Goal: Use online tool/utility: Utilize a website feature to perform a specific function

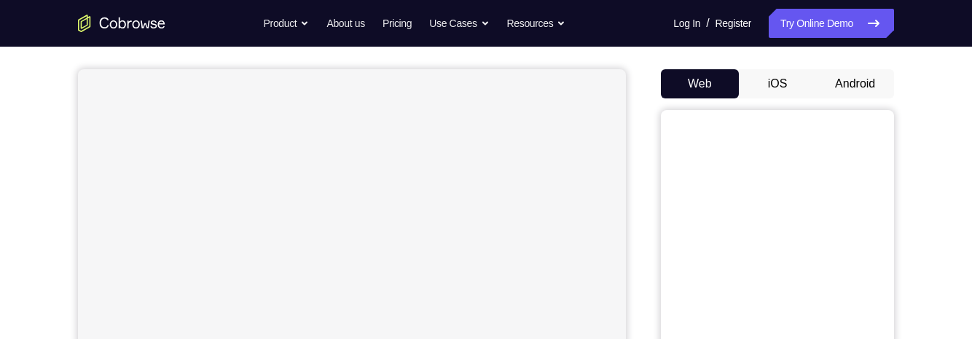
scroll to position [119, 0]
click at [840, 81] on button "Android" at bounding box center [855, 85] width 78 height 29
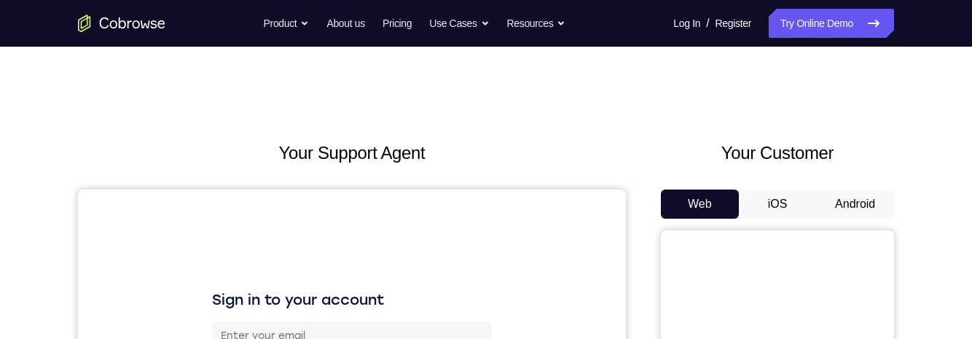
click at [860, 203] on button "Android" at bounding box center [855, 203] width 78 height 29
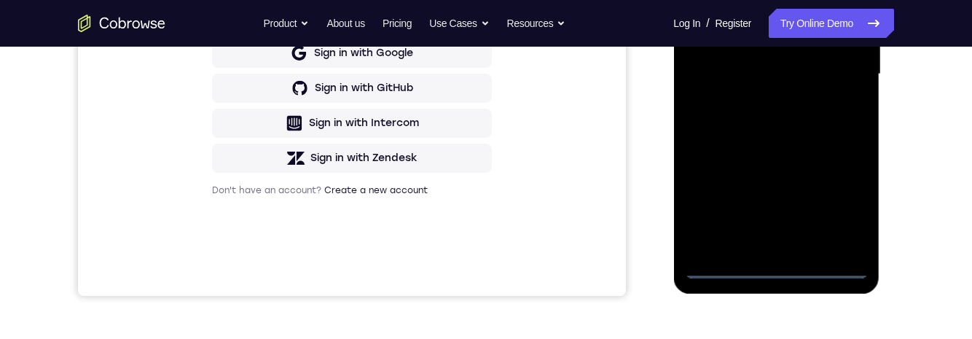
scroll to position [380, 0]
click at [781, 272] on div at bounding box center [776, 76] width 184 height 408
click at [847, 208] on div at bounding box center [776, 76] width 184 height 408
click at [772, 269] on div at bounding box center [776, 76] width 184 height 408
click at [771, 252] on div at bounding box center [776, 76] width 184 height 408
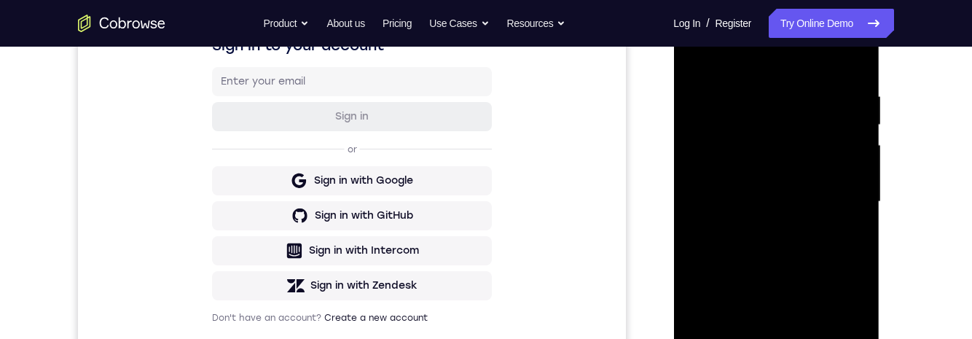
scroll to position [255, 0]
click at [711, 69] on div at bounding box center [776, 201] width 184 height 408
click at [810, 201] on div at bounding box center [776, 201] width 184 height 408
click at [786, 207] on div at bounding box center [776, 201] width 184 height 408
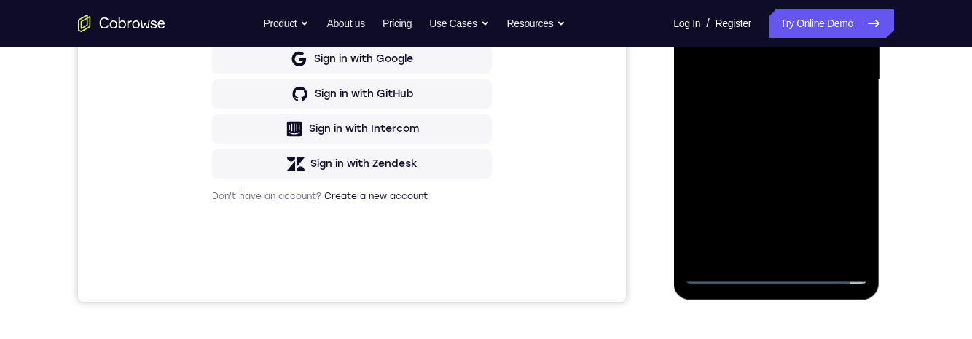
scroll to position [379, 0]
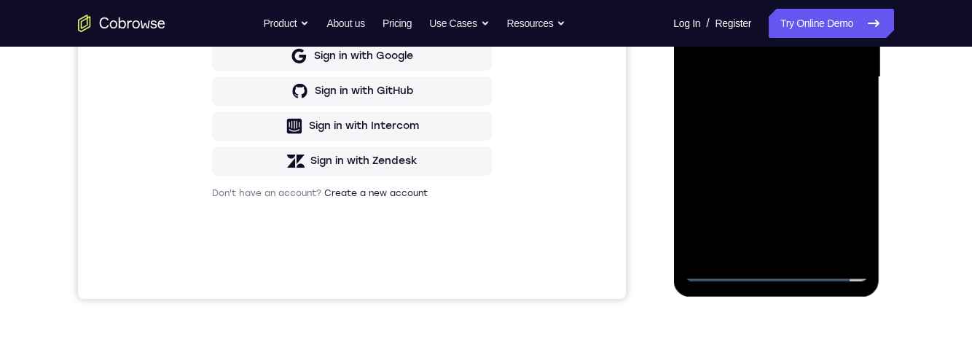
click at [805, 251] on div at bounding box center [776, 77] width 184 height 408
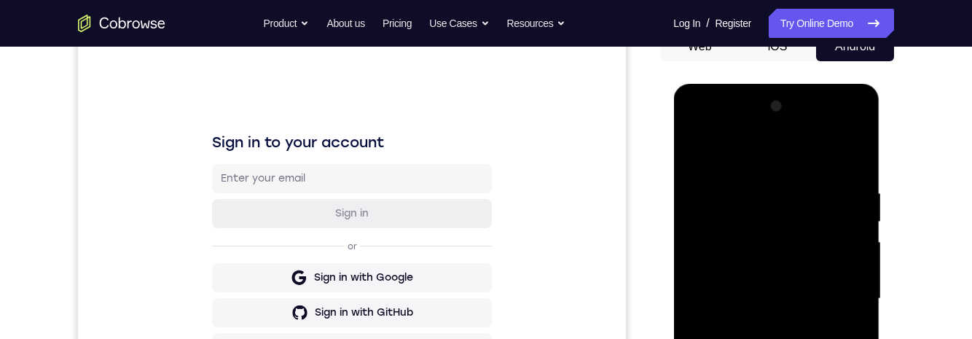
scroll to position [158, 0]
click at [793, 236] on div at bounding box center [776, 298] width 184 height 408
click at [787, 294] on div at bounding box center [776, 298] width 184 height 408
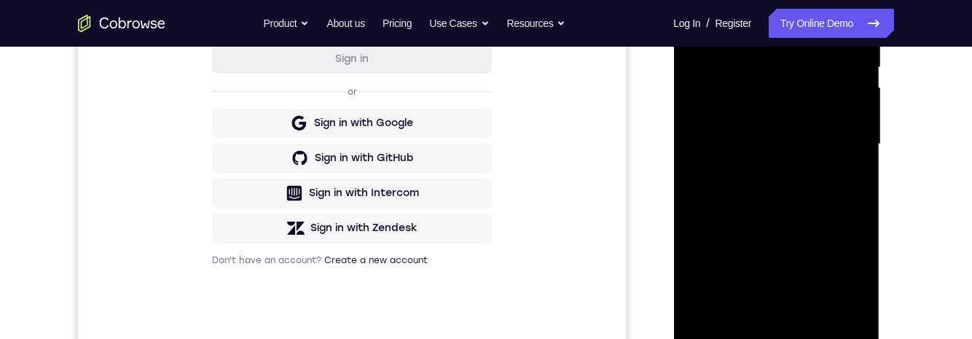
scroll to position [313, 0]
click at [848, 306] on div at bounding box center [776, 143] width 184 height 408
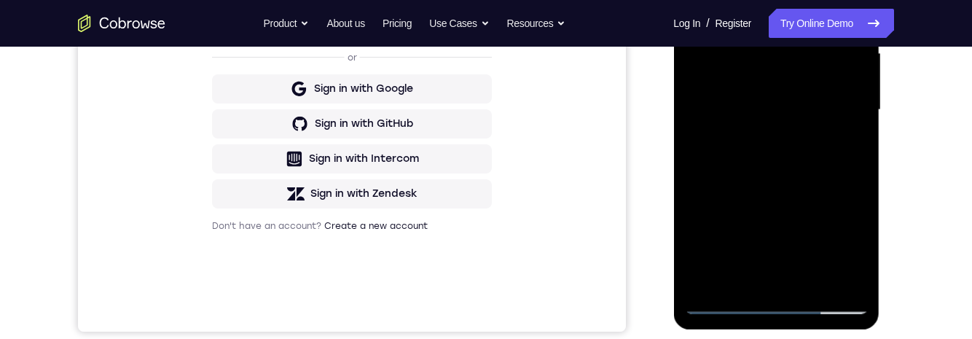
scroll to position [356, 0]
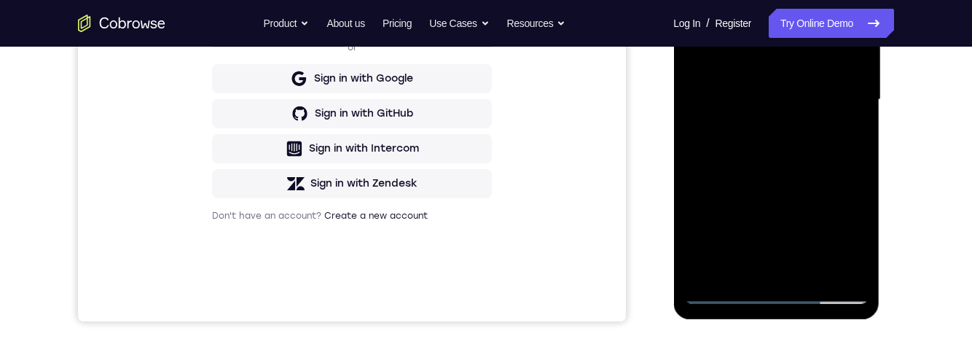
click at [856, 271] on div at bounding box center [776, 100] width 184 height 408
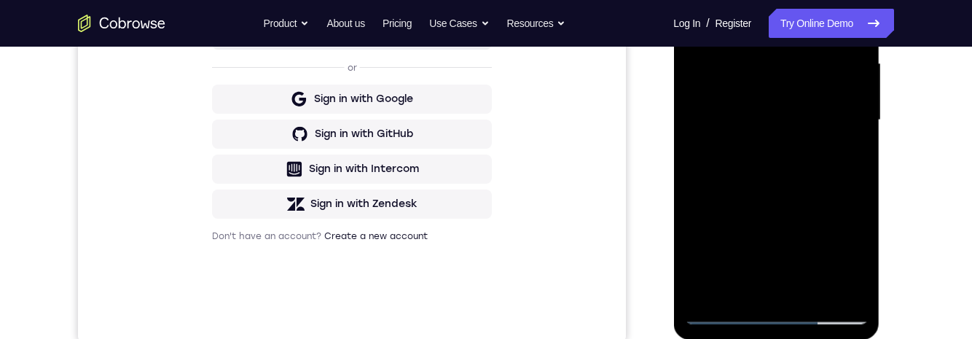
scroll to position [339, 0]
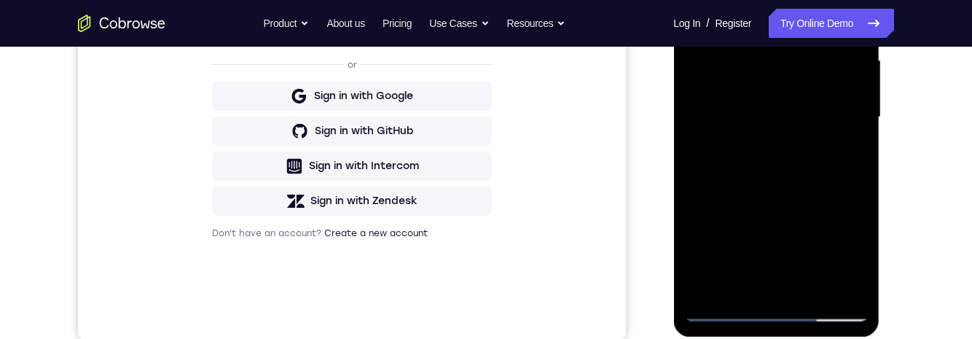
click at [842, 285] on div at bounding box center [776, 117] width 184 height 408
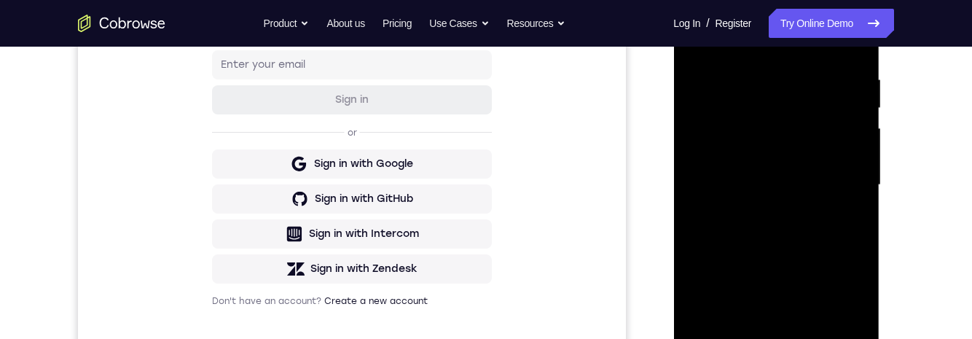
scroll to position [273, 0]
click at [810, 146] on div at bounding box center [776, 184] width 184 height 408
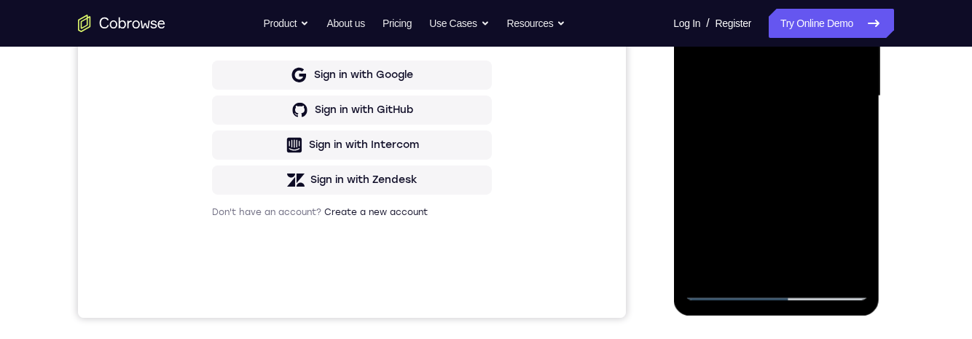
scroll to position [361, 0]
click at [850, 254] on div at bounding box center [776, 95] width 184 height 408
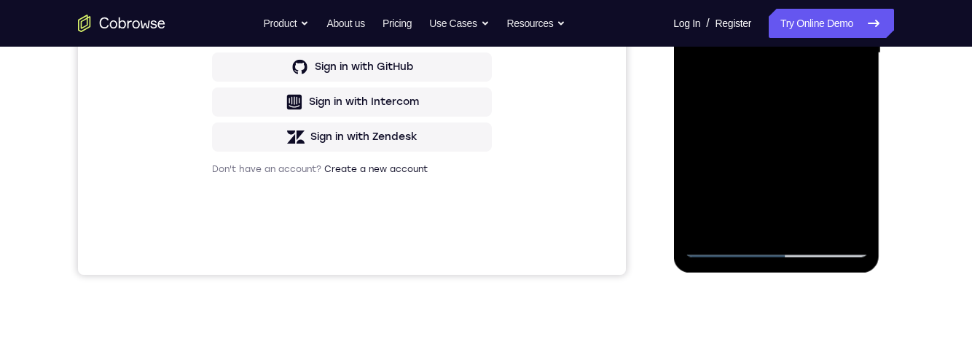
scroll to position [404, 0]
click at [843, 218] on div at bounding box center [776, 52] width 184 height 408
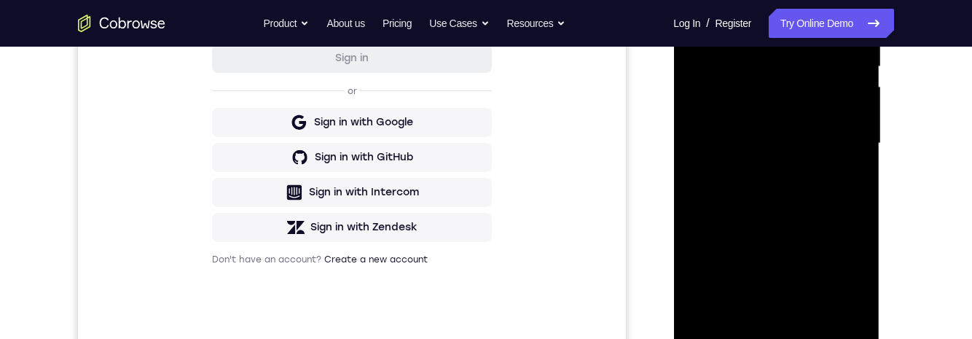
scroll to position [289, 0]
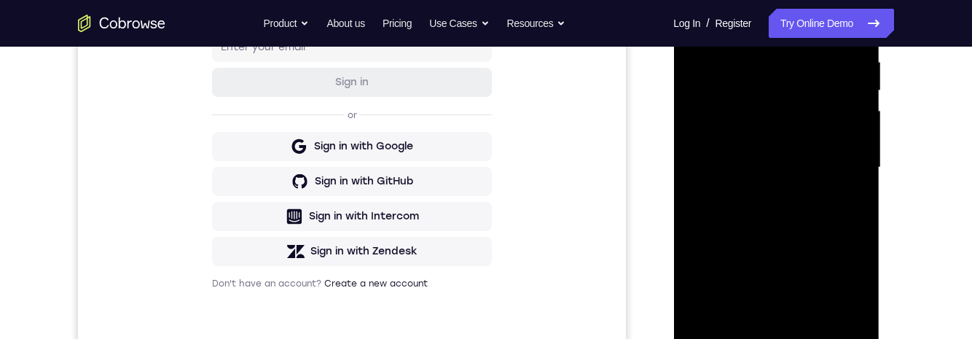
click at [849, 156] on div at bounding box center [776, 168] width 184 height 408
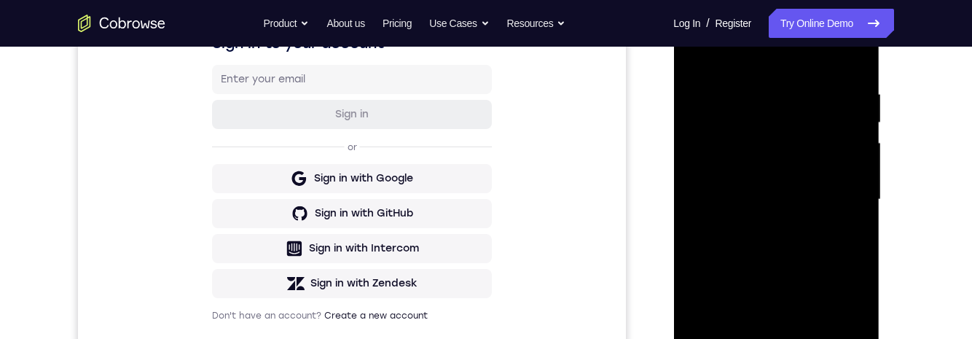
scroll to position [256, 0]
click at [785, 116] on div at bounding box center [776, 200] width 184 height 408
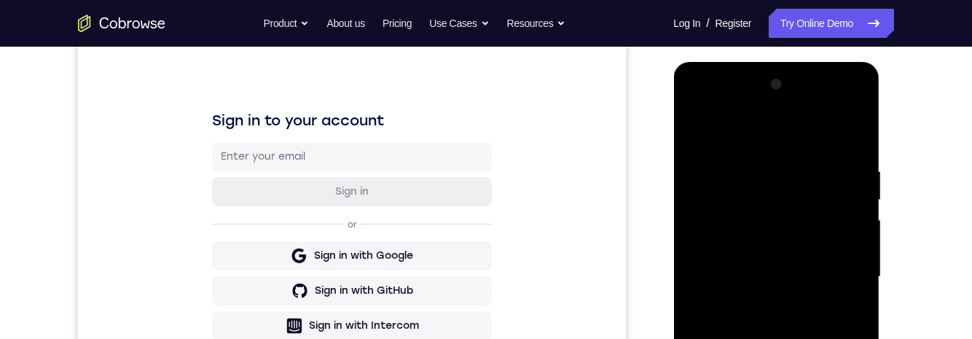
scroll to position [181, 0]
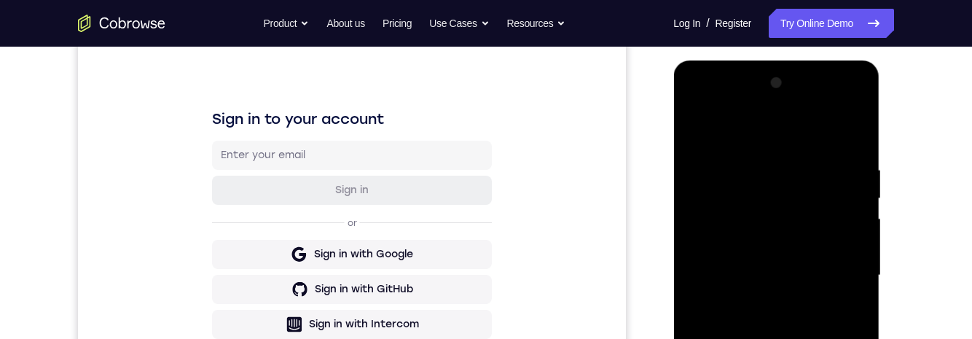
click at [701, 200] on div at bounding box center [776, 275] width 184 height 408
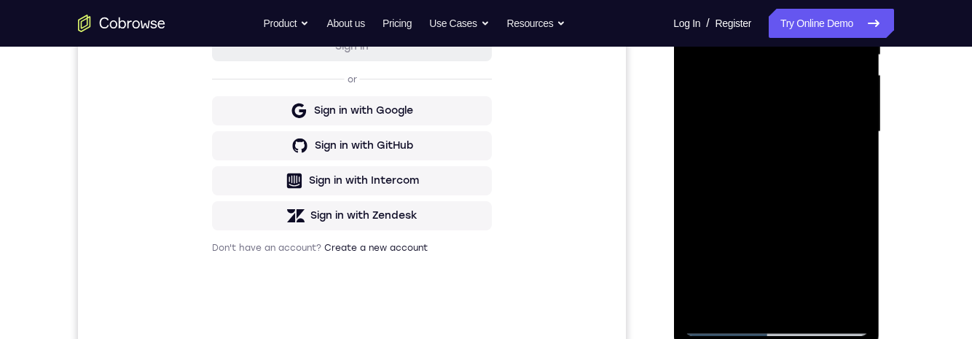
scroll to position [326, 0]
click at [727, 325] on div at bounding box center [776, 130] width 184 height 408
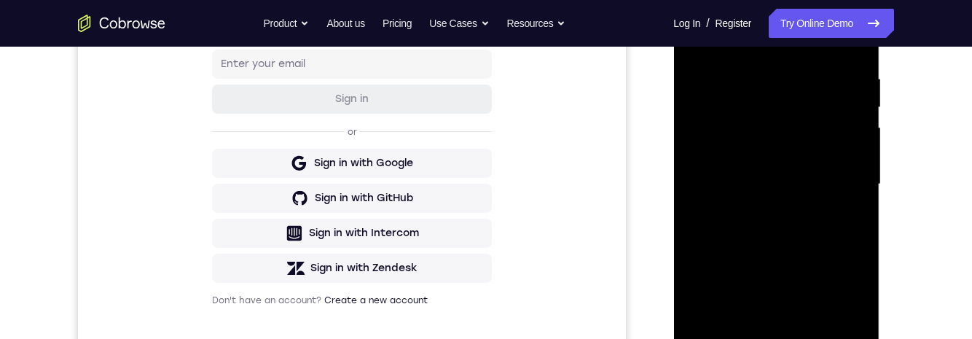
scroll to position [270, 0]
click at [777, 140] on div at bounding box center [776, 186] width 184 height 408
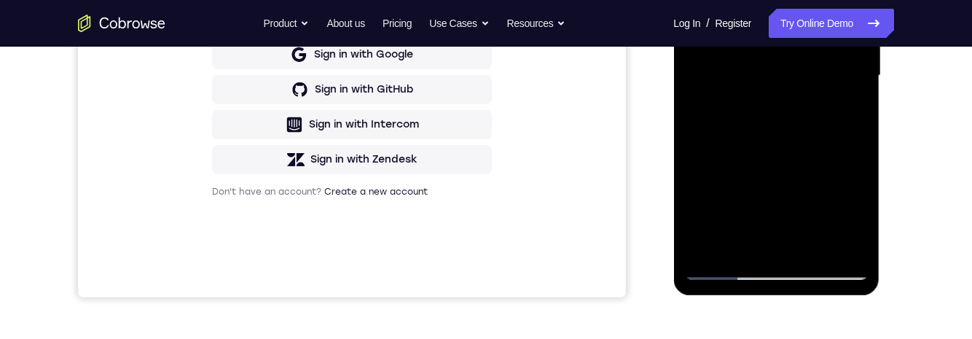
scroll to position [395, 0]
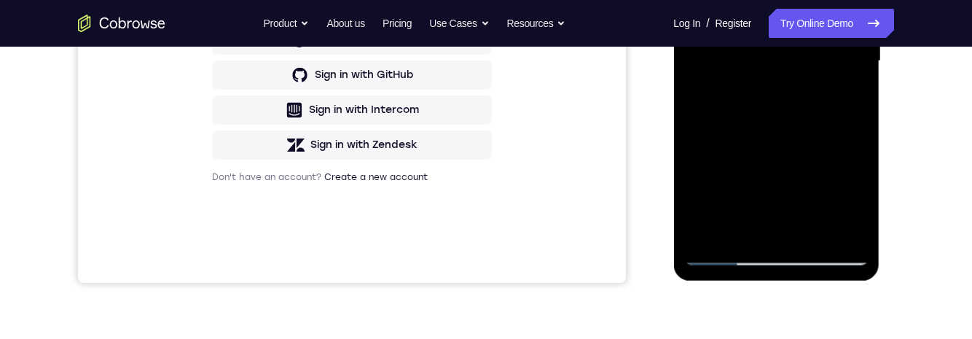
click at [774, 204] on div at bounding box center [776, 61] width 184 height 408
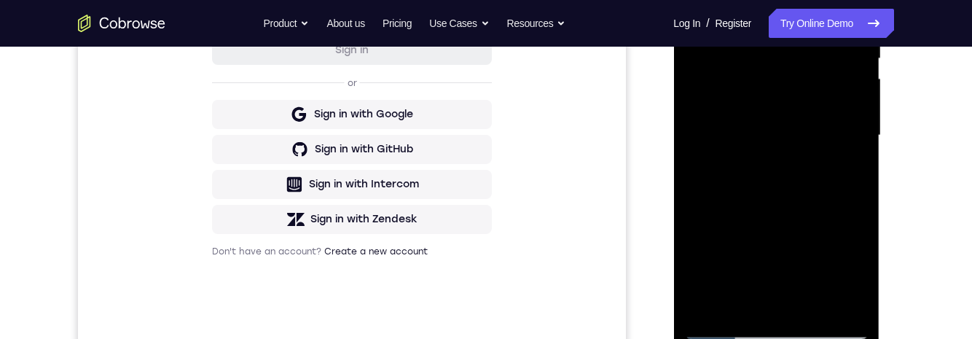
scroll to position [319, 0]
click at [784, 283] on div at bounding box center [776, 137] width 184 height 408
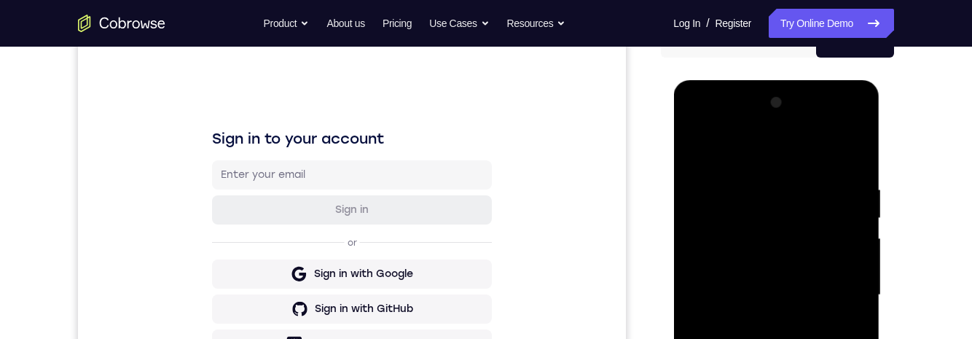
scroll to position [154, 0]
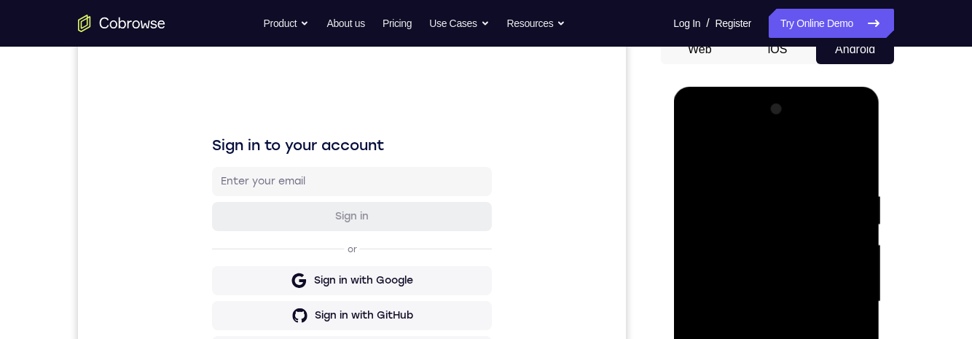
click at [839, 130] on div at bounding box center [776, 302] width 184 height 408
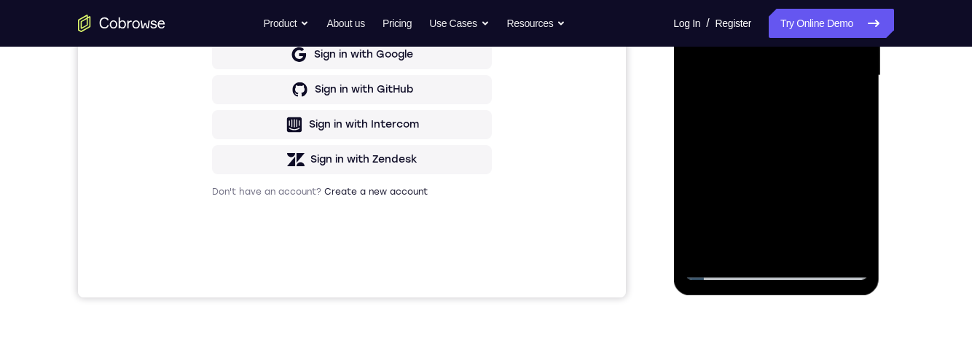
scroll to position [361, 0]
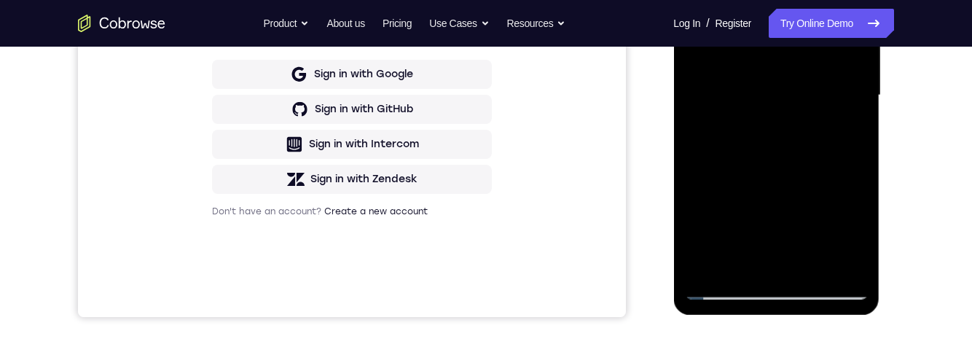
click at [724, 291] on div at bounding box center [776, 95] width 184 height 408
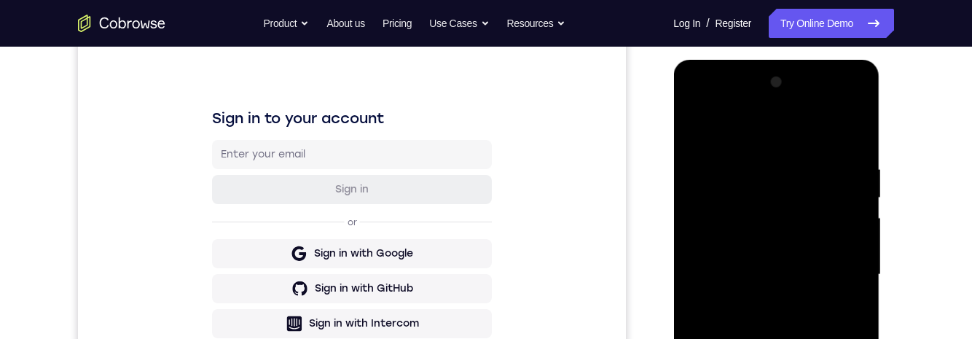
scroll to position [181, 0]
click at [713, 103] on div at bounding box center [776, 275] width 184 height 408
click at [707, 106] on div at bounding box center [776, 275] width 184 height 408
click at [759, 294] on div at bounding box center [776, 275] width 184 height 408
click at [788, 258] on div at bounding box center [776, 275] width 184 height 408
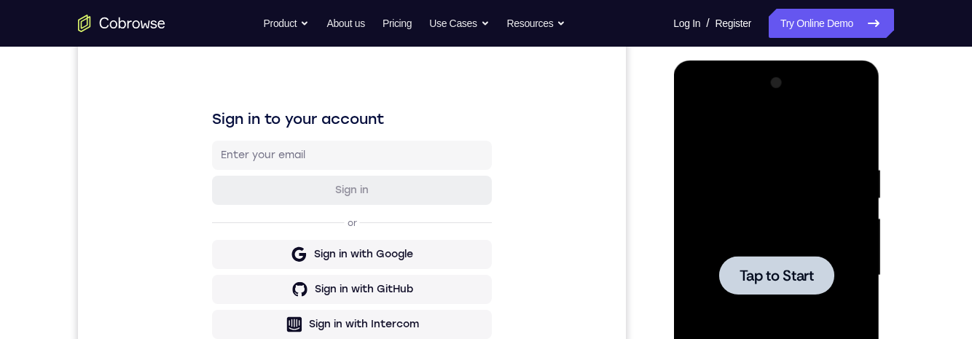
click at [800, 278] on span "Tap to Start" at bounding box center [776, 275] width 74 height 15
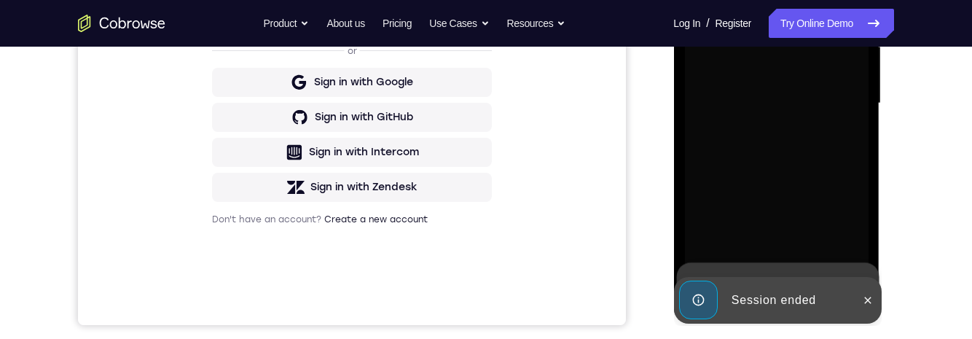
scroll to position [353, 0]
click at [876, 304] on button at bounding box center [867, 299] width 23 height 23
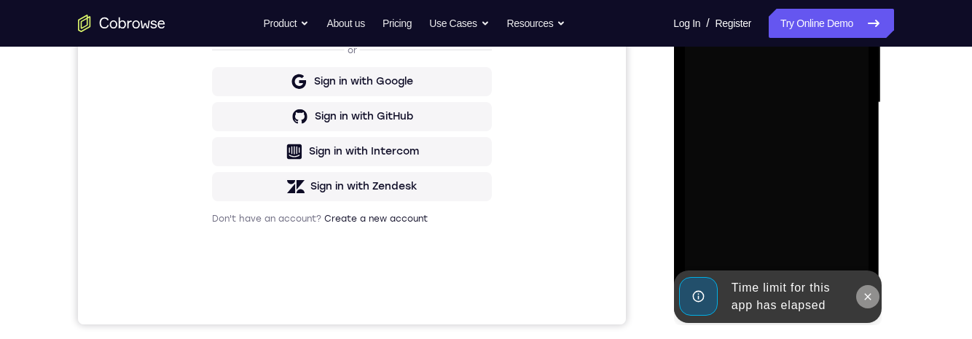
click at [868, 300] on icon at bounding box center [867, 297] width 12 height 12
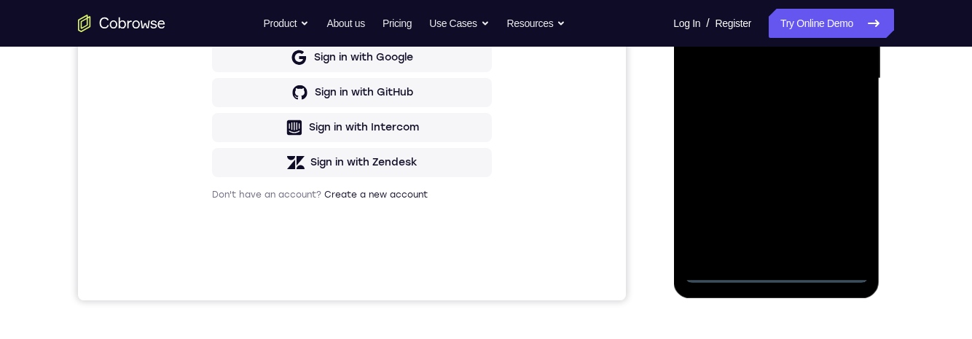
scroll to position [381, 0]
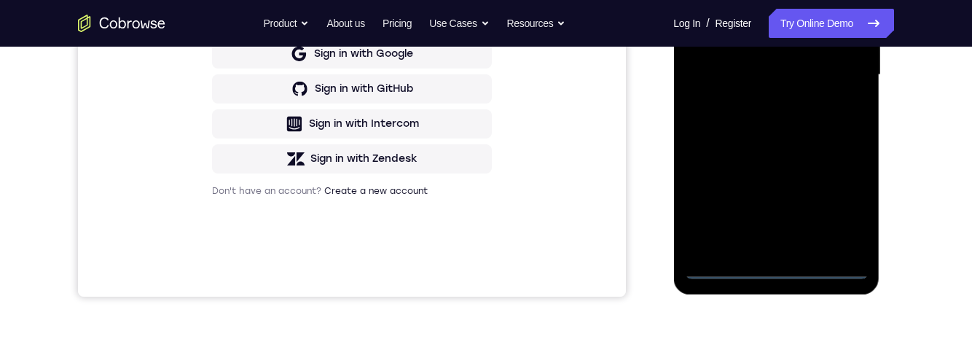
click at [789, 267] on div at bounding box center [776, 75] width 184 height 408
click at [770, 245] on div at bounding box center [776, 75] width 184 height 408
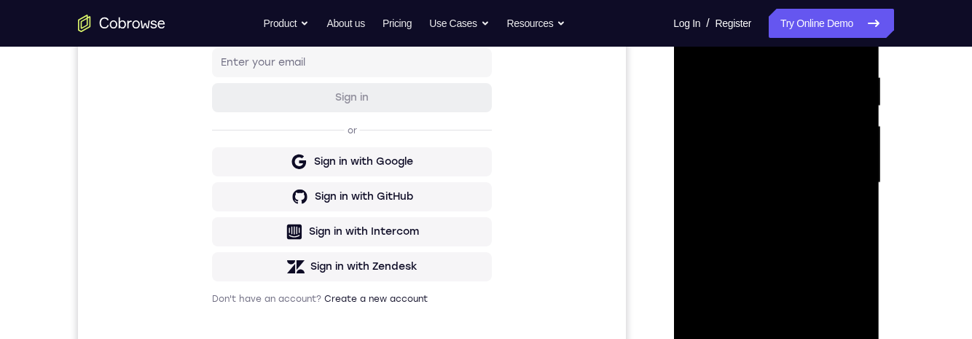
scroll to position [260, 0]
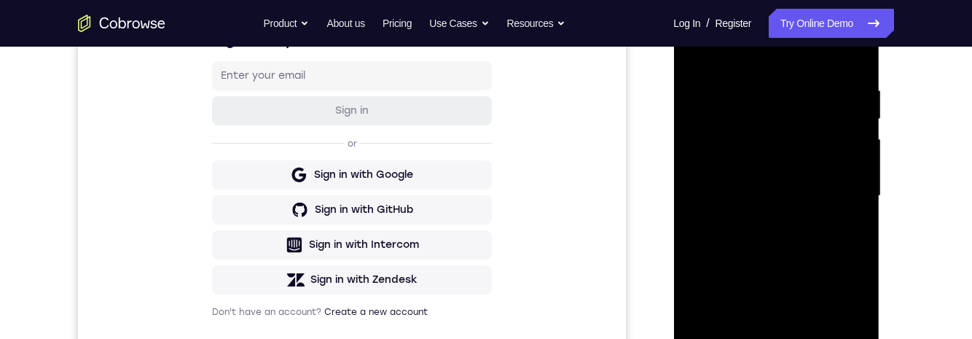
click at [788, 315] on div at bounding box center [776, 196] width 184 height 408
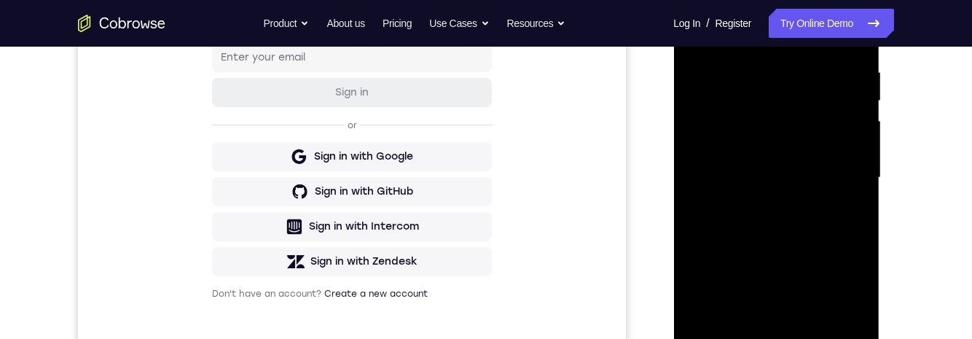
scroll to position [286, 0]
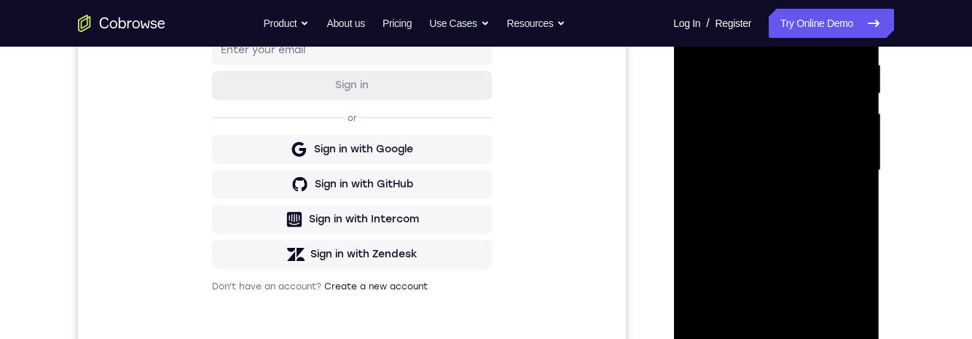
click at [781, 281] on div at bounding box center [776, 170] width 184 height 408
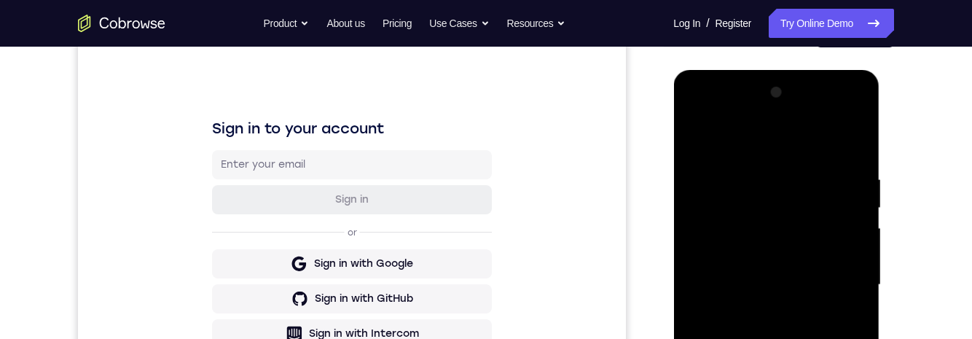
scroll to position [171, 0]
click at [720, 164] on div at bounding box center [776, 286] width 184 height 408
click at [812, 302] on div at bounding box center [776, 286] width 184 height 408
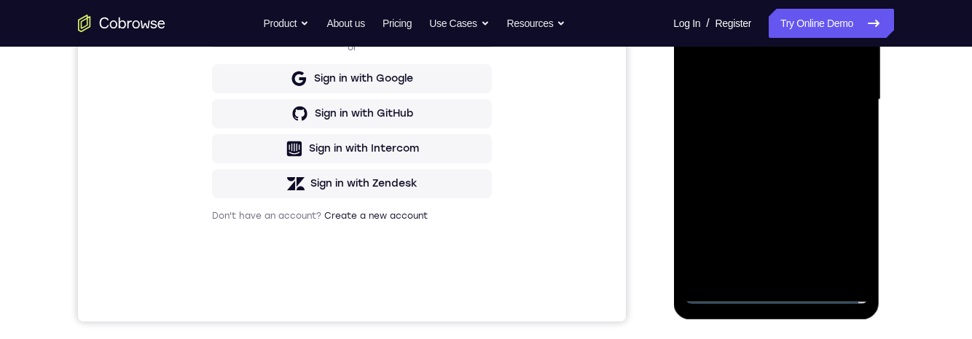
scroll to position [360, 0]
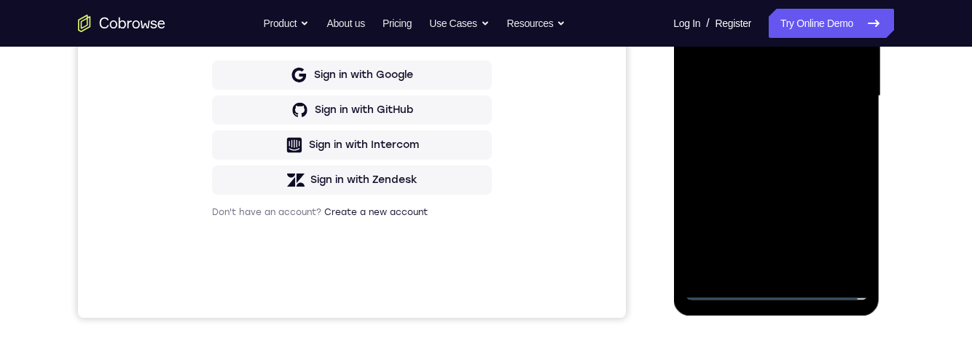
click at [758, 261] on div at bounding box center [776, 96] width 184 height 408
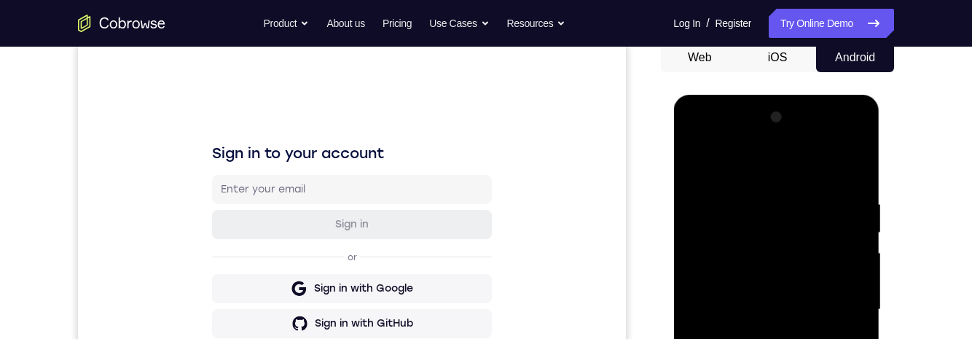
scroll to position [150, 0]
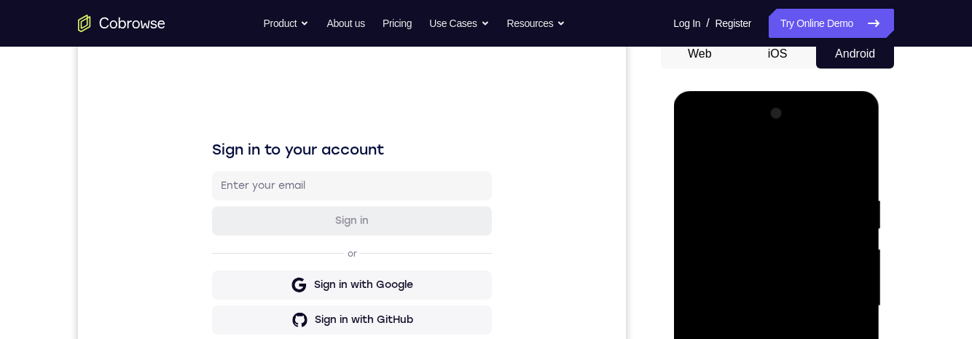
click at [783, 246] on div at bounding box center [776, 306] width 184 height 408
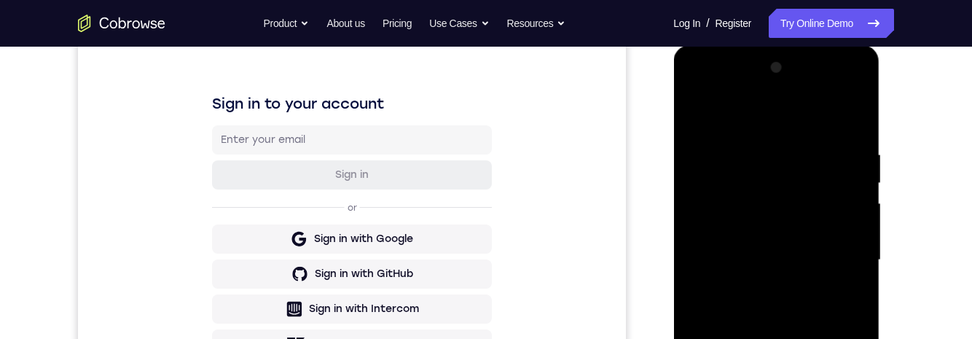
scroll to position [202, 0]
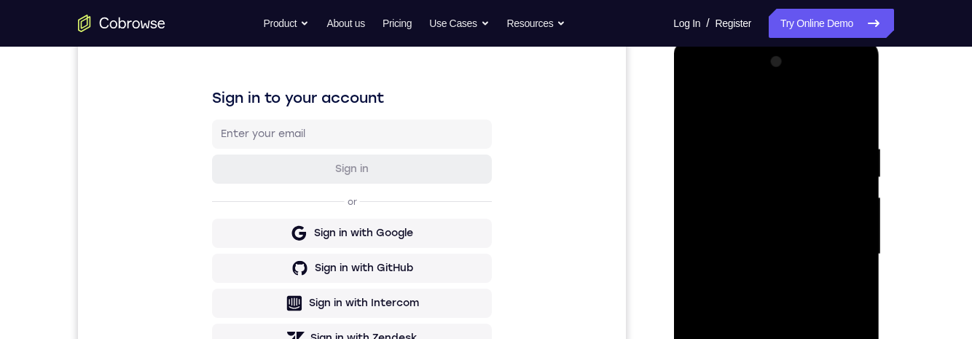
click at [783, 277] on div at bounding box center [776, 254] width 184 height 408
click at [784, 270] on div at bounding box center [776, 254] width 184 height 408
click at [845, 291] on div at bounding box center [776, 254] width 184 height 408
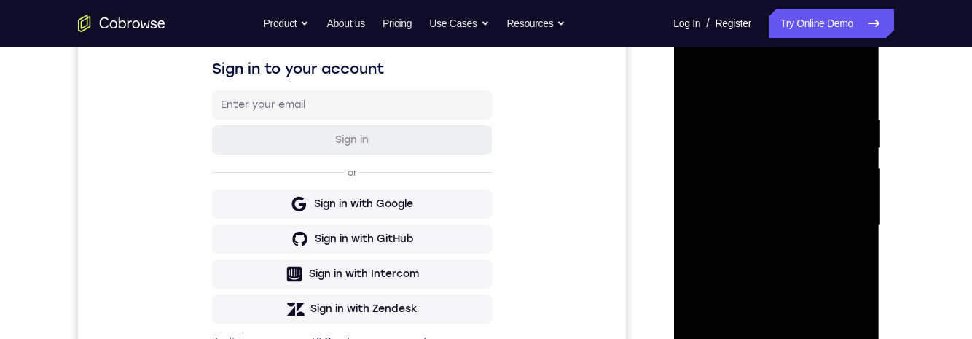
scroll to position [267, 0]
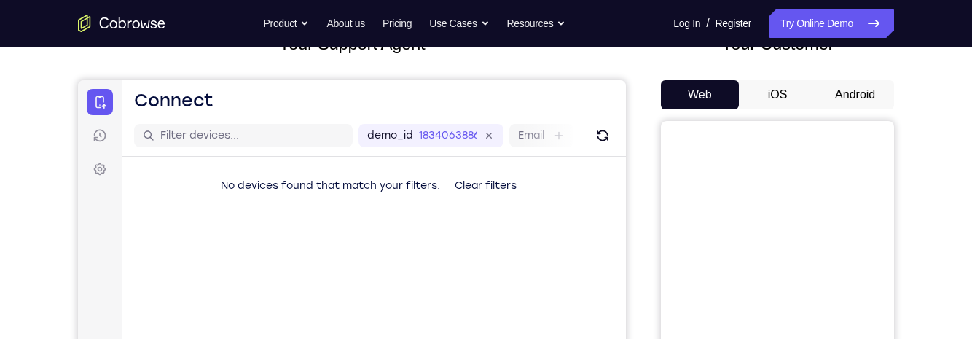
click at [874, 101] on button "Android" at bounding box center [855, 94] width 78 height 29
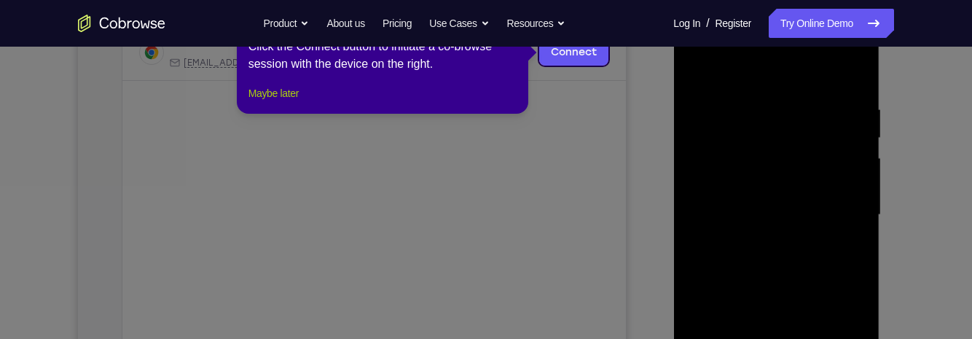
click at [280, 102] on button "Maybe later" at bounding box center [274, 93] width 50 height 17
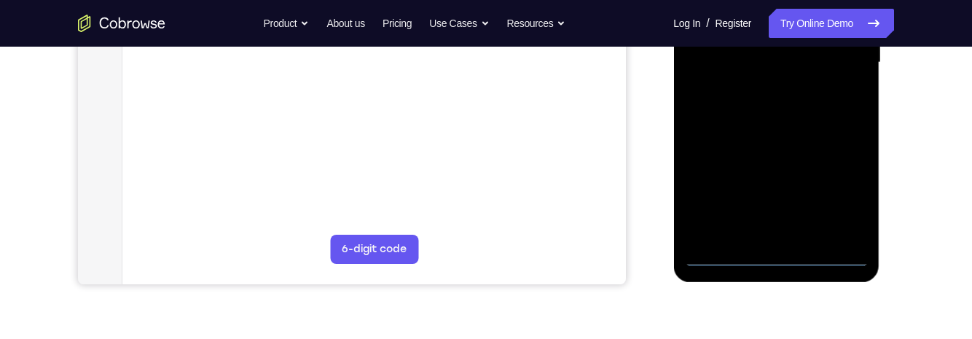
scroll to position [401, 0]
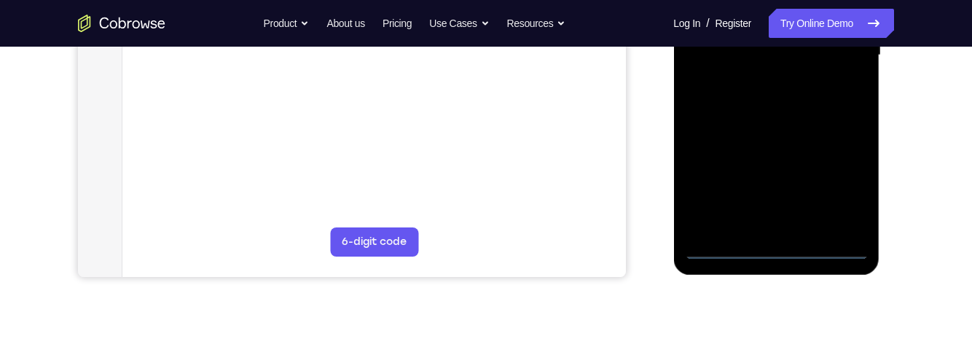
click at [777, 249] on div at bounding box center [776, 55] width 184 height 408
click at [836, 188] on div at bounding box center [776, 55] width 184 height 408
click at [778, 254] on div at bounding box center [776, 55] width 184 height 408
click at [751, 220] on div at bounding box center [776, 55] width 184 height 408
click at [776, 171] on div at bounding box center [776, 55] width 184 height 408
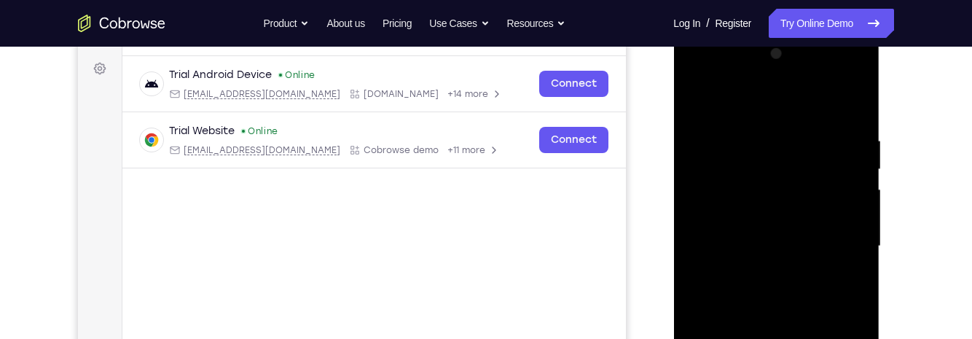
scroll to position [208, 0]
click at [719, 116] on div at bounding box center [776, 248] width 184 height 408
click at [804, 257] on div at bounding box center [776, 248] width 184 height 408
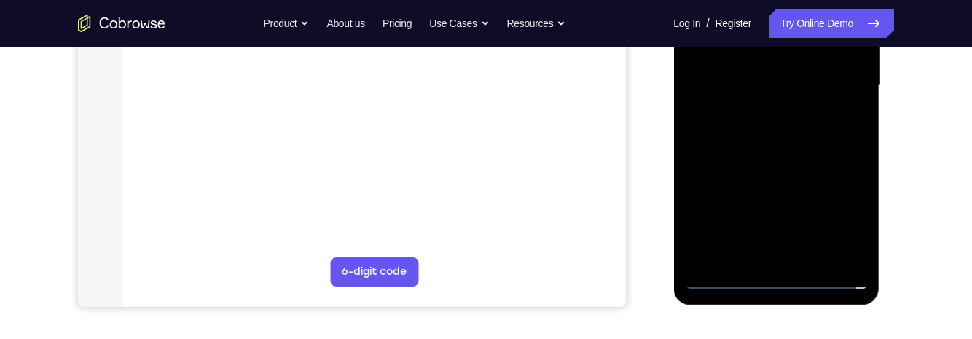
scroll to position [379, 0]
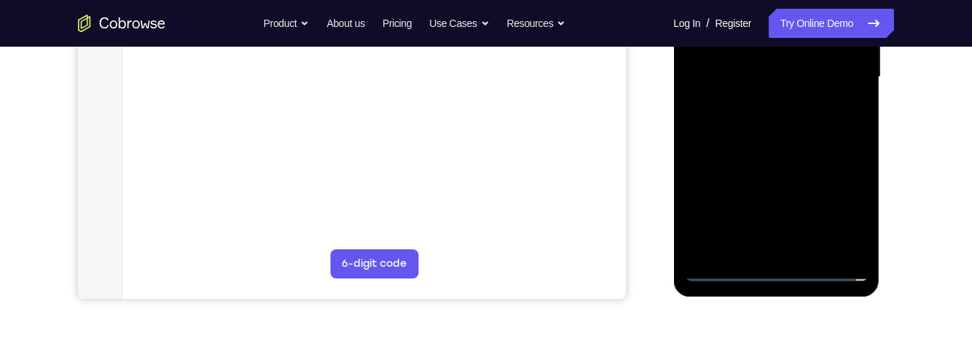
click at [799, 245] on div at bounding box center [776, 77] width 184 height 408
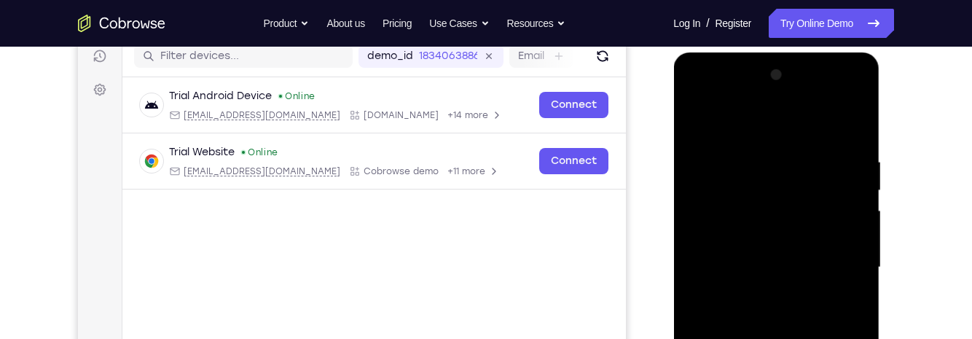
scroll to position [187, 0]
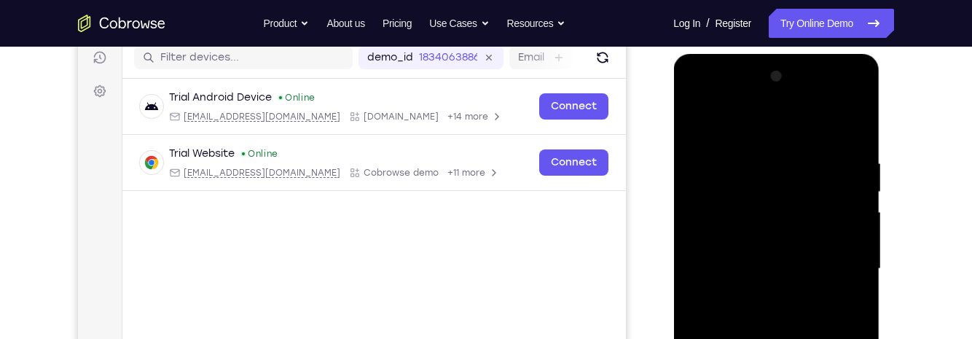
click at [779, 206] on div at bounding box center [776, 269] width 184 height 408
click at [780, 271] on div at bounding box center [776, 269] width 184 height 408
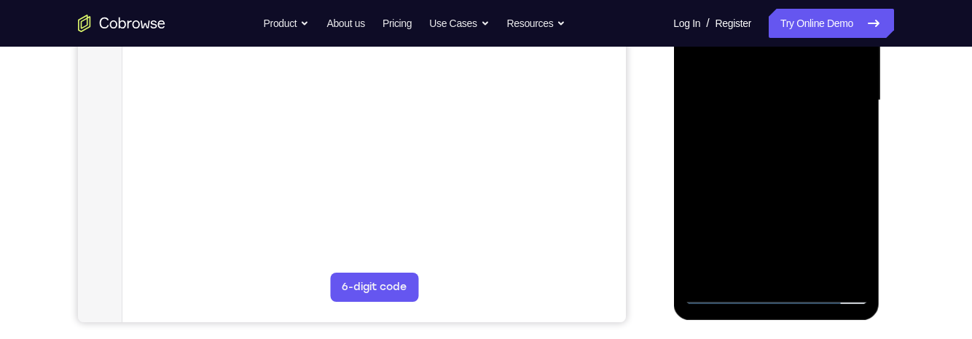
scroll to position [357, 0]
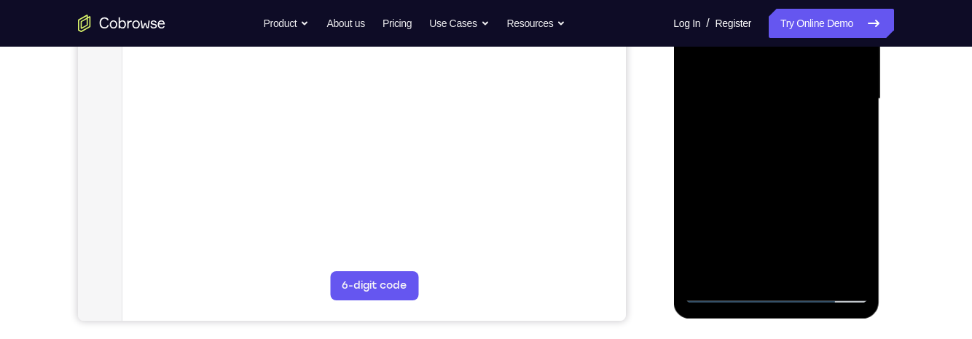
click at [836, 260] on div at bounding box center [776, 99] width 184 height 408
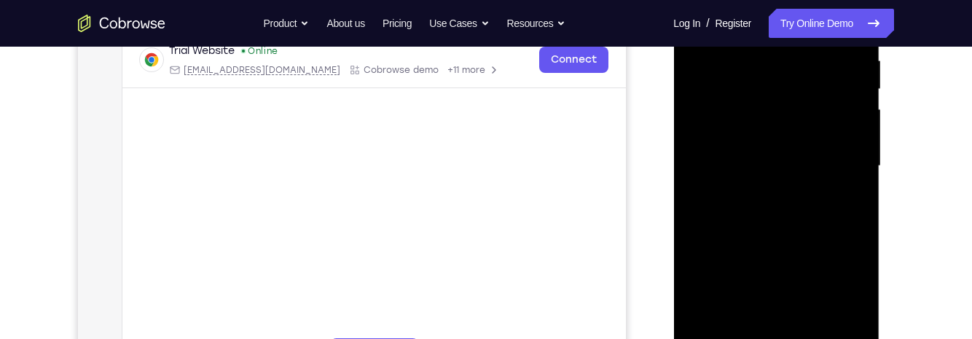
scroll to position [284, 0]
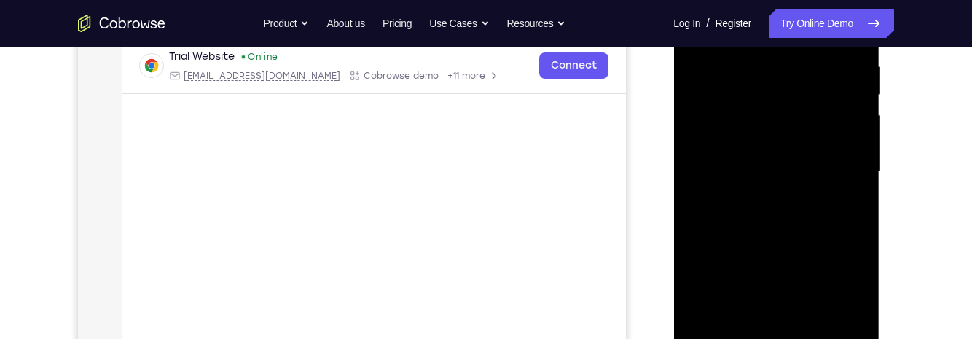
click at [729, 122] on div at bounding box center [776, 172] width 184 height 408
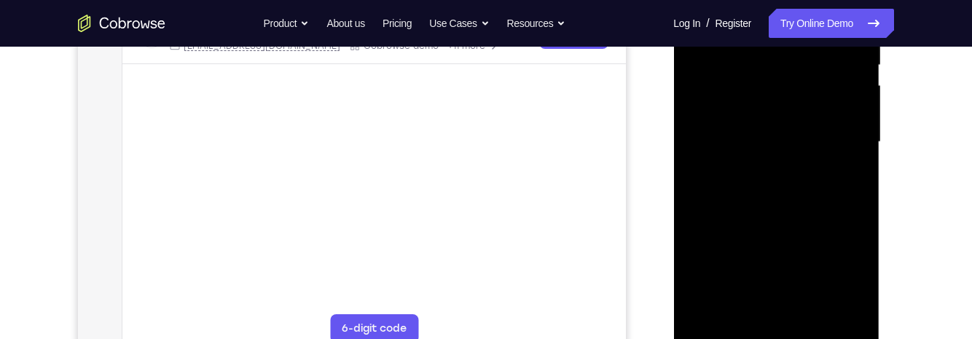
scroll to position [316, 0]
click at [846, 308] on div at bounding box center [776, 141] width 184 height 408
click at [854, 297] on div at bounding box center [776, 141] width 184 height 408
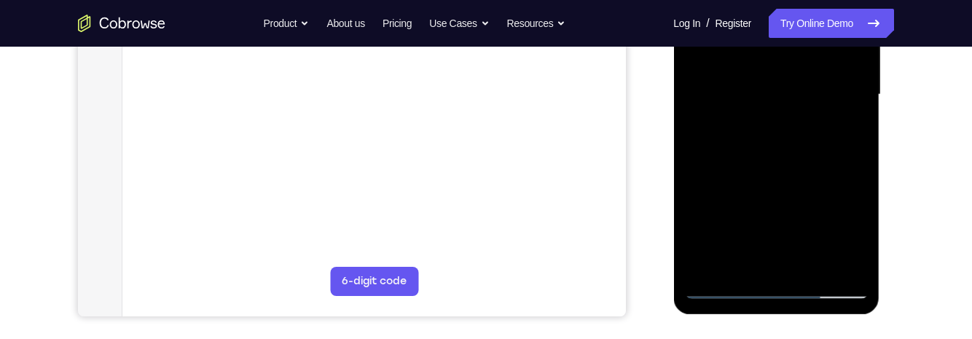
scroll to position [362, 0]
click at [853, 275] on div at bounding box center [776, 94] width 184 height 408
click at [845, 262] on div at bounding box center [776, 94] width 184 height 408
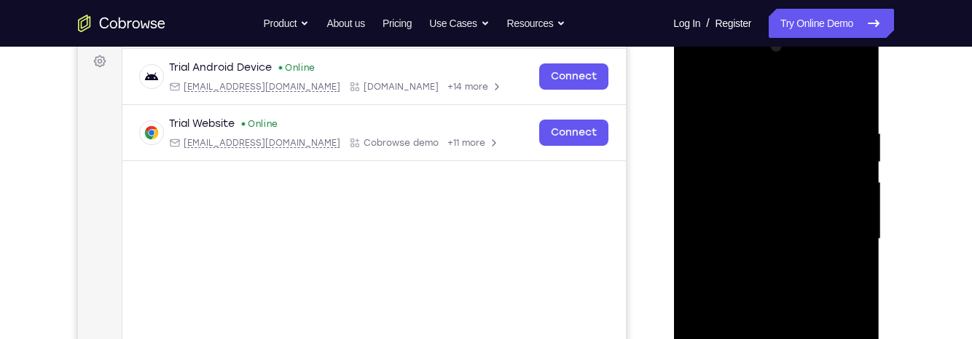
scroll to position [220, 0]
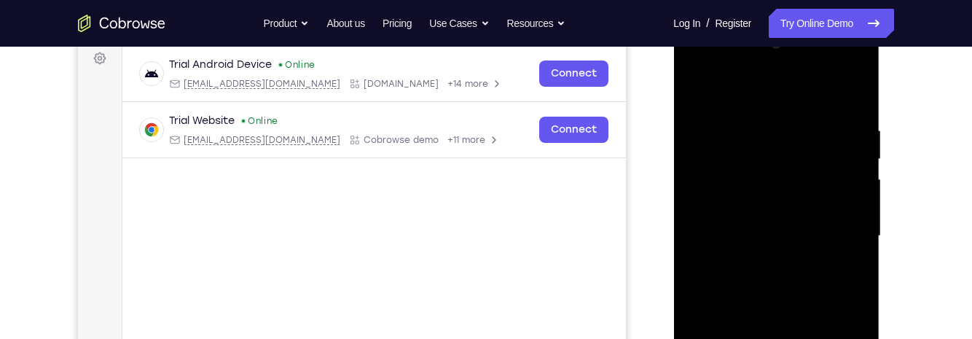
click at [816, 184] on div at bounding box center [776, 236] width 184 height 408
click at [853, 265] on div at bounding box center [776, 236] width 184 height 408
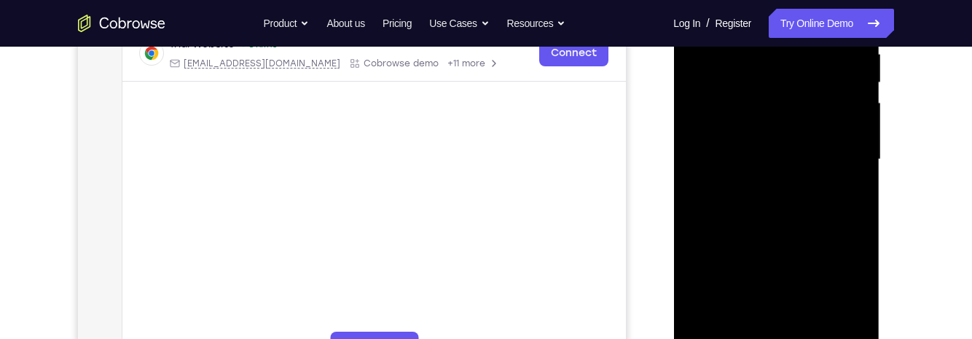
scroll to position [298, 0]
click at [855, 179] on div at bounding box center [776, 158] width 184 height 408
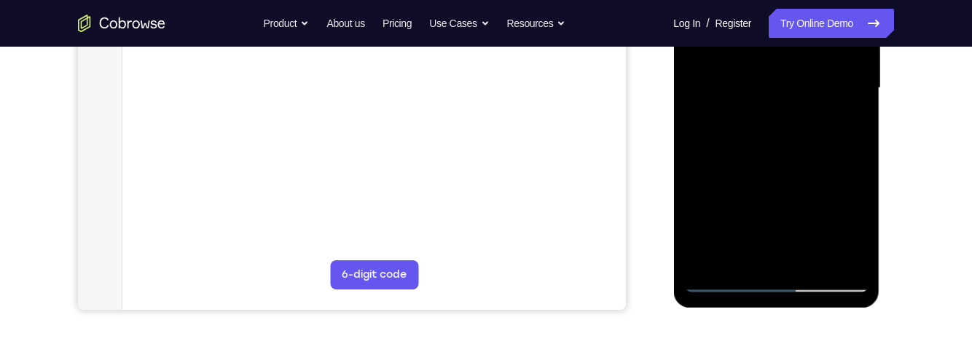
scroll to position [372, 0]
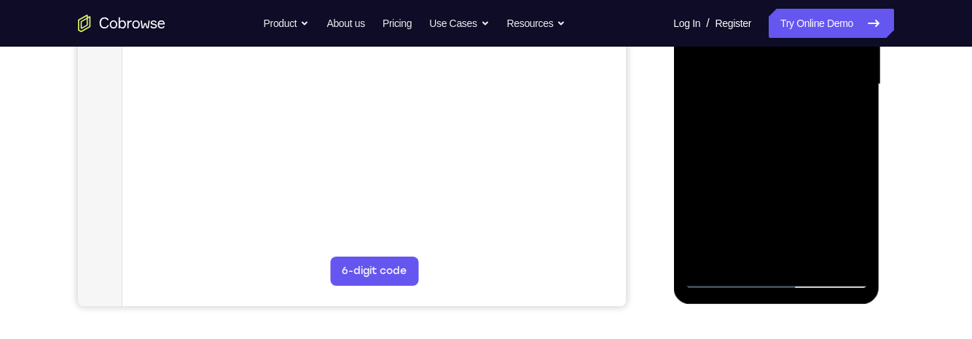
click at [848, 246] on div at bounding box center [776, 84] width 184 height 408
click at [820, 259] on div at bounding box center [776, 84] width 184 height 408
click at [850, 254] on div at bounding box center [776, 84] width 184 height 408
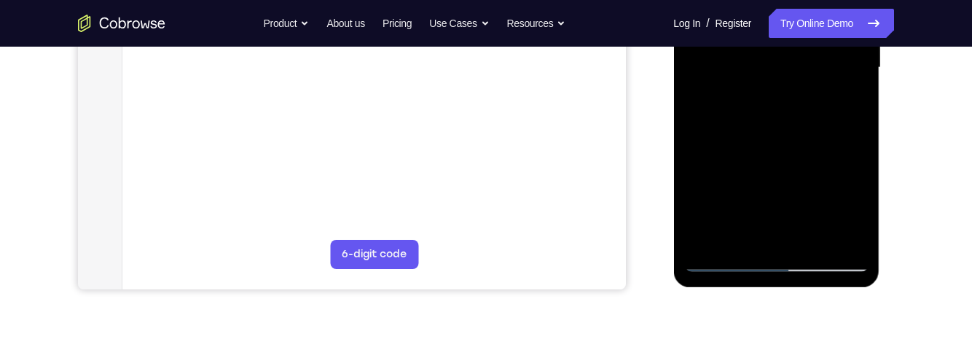
scroll to position [392, 0]
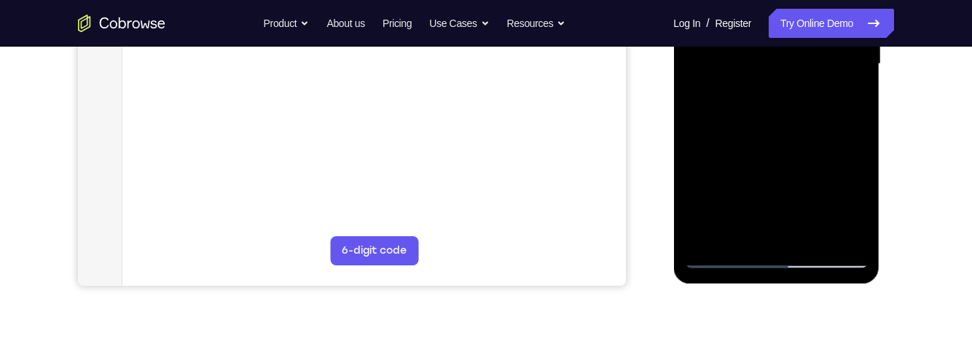
click at [829, 243] on div at bounding box center [776, 64] width 184 height 408
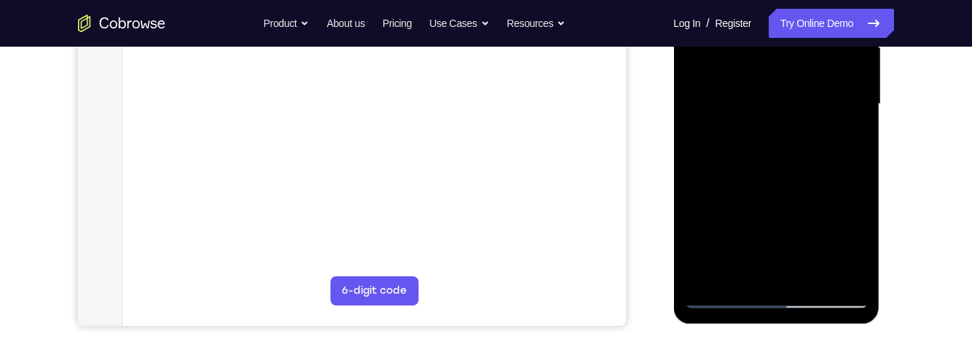
scroll to position [262, 0]
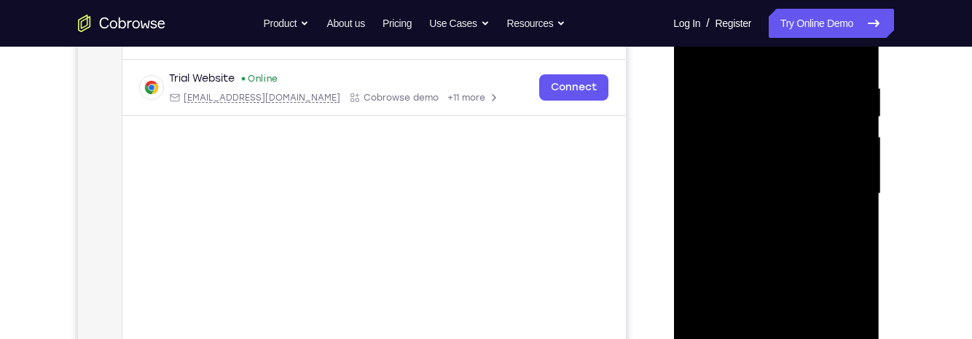
click at [833, 179] on div at bounding box center [776, 194] width 184 height 408
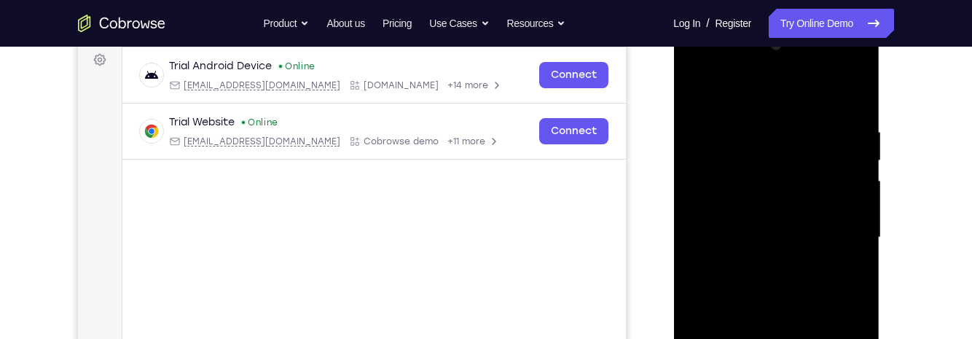
scroll to position [216, 0]
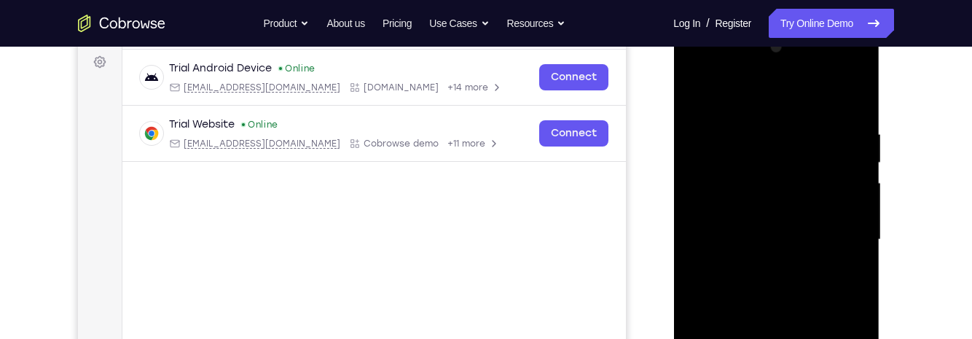
click at [805, 142] on div at bounding box center [776, 240] width 184 height 408
click at [800, 153] on div at bounding box center [776, 240] width 184 height 408
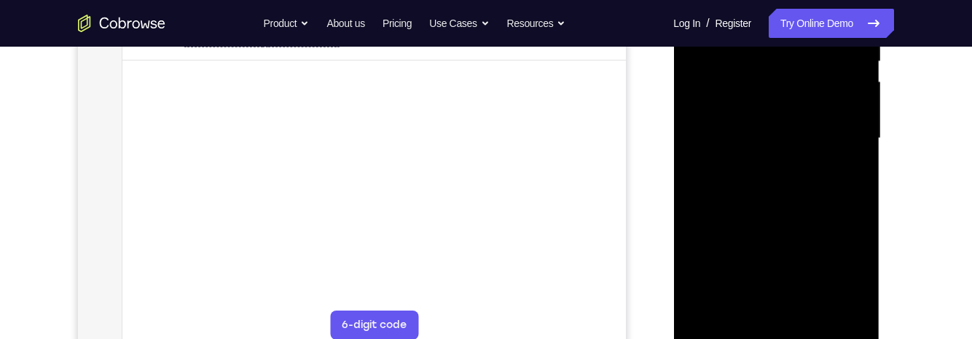
scroll to position [317, 0]
click at [729, 332] on div at bounding box center [776, 139] width 184 height 408
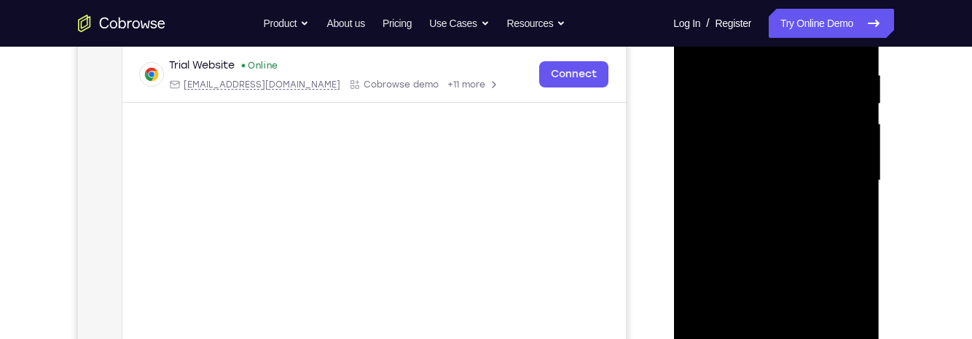
scroll to position [275, 0]
click at [826, 144] on div at bounding box center [776, 181] width 184 height 408
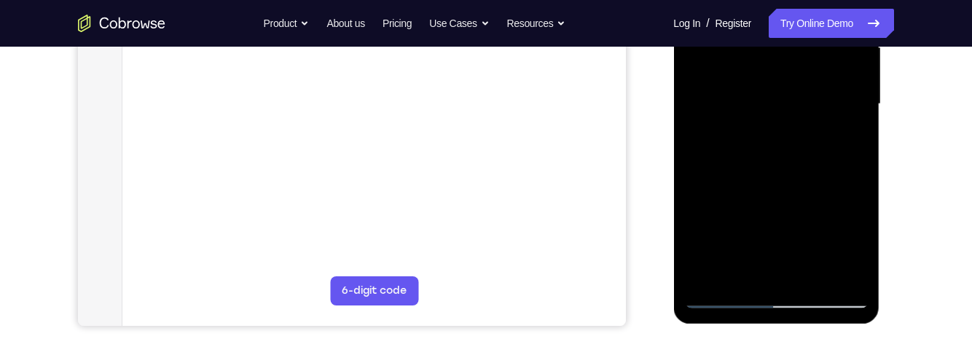
scroll to position [353, 0]
click at [937, 153] on div "Your Support Agent Your Customer Web iOS Android Next Steps We’d be happy to gi…" at bounding box center [486, 174] width 933 height 961
click at [784, 148] on div at bounding box center [776, 103] width 184 height 408
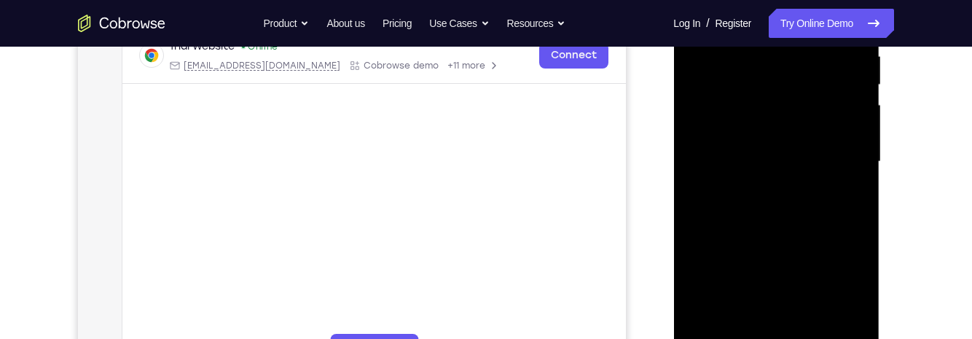
scroll to position [284, 0]
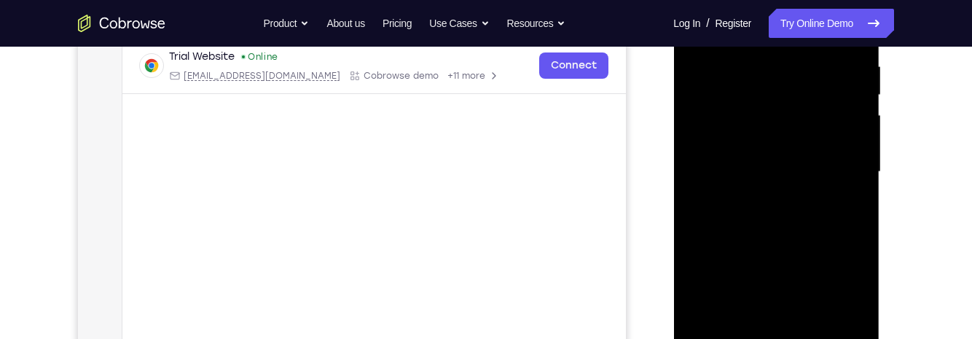
click at [708, 120] on div at bounding box center [776, 172] width 184 height 408
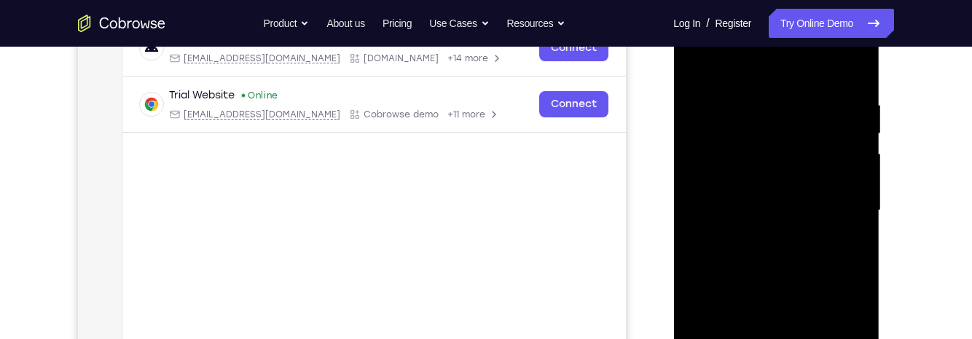
scroll to position [244, 0]
click at [799, 201] on div at bounding box center [776, 212] width 184 height 408
click at [765, 185] on div at bounding box center [776, 212] width 184 height 408
click at [824, 215] on div at bounding box center [776, 212] width 184 height 408
click at [845, 263] on div at bounding box center [776, 212] width 184 height 408
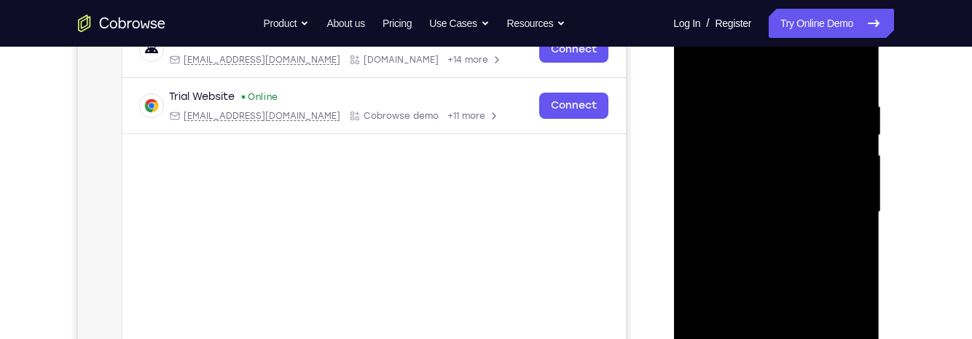
click at [845, 263] on div at bounding box center [776, 212] width 184 height 408
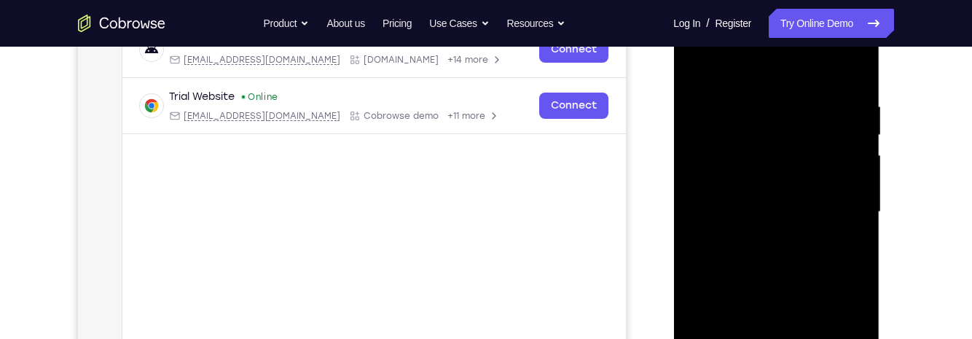
click at [797, 251] on div at bounding box center [776, 212] width 184 height 408
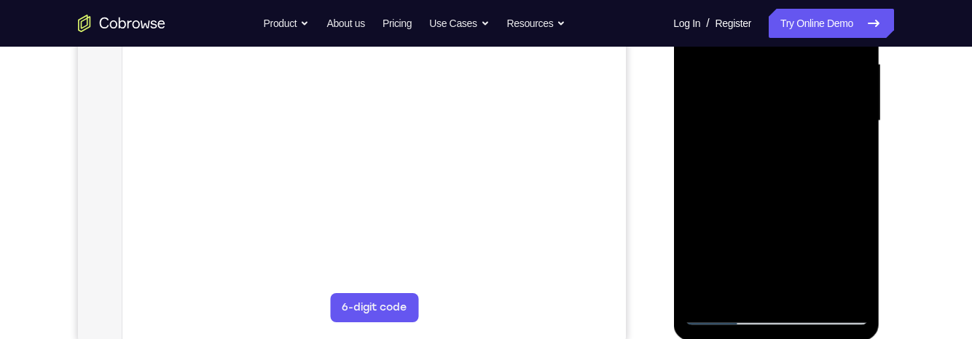
scroll to position [353, 0]
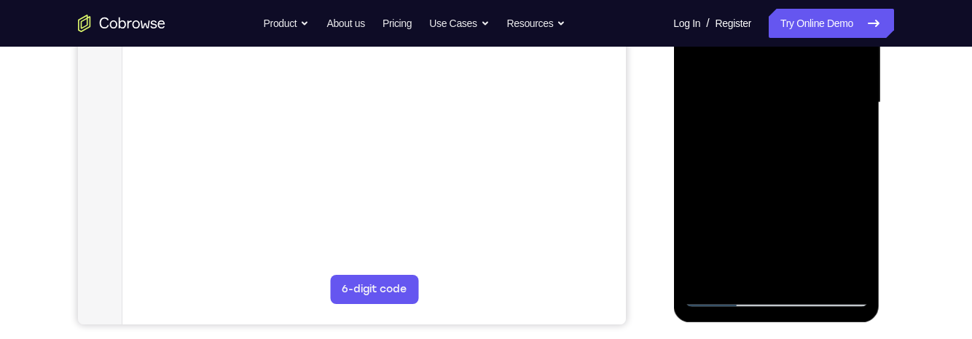
click at [720, 289] on div at bounding box center [776, 103] width 184 height 408
click at [722, 294] on div at bounding box center [776, 103] width 184 height 408
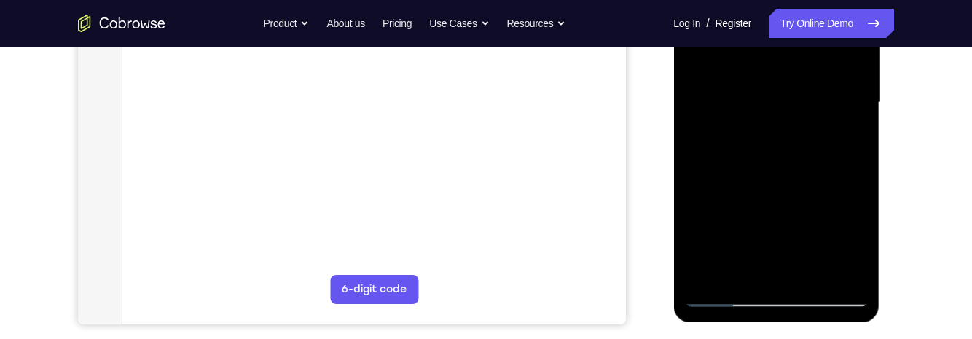
click at [712, 96] on div at bounding box center [776, 103] width 184 height 408
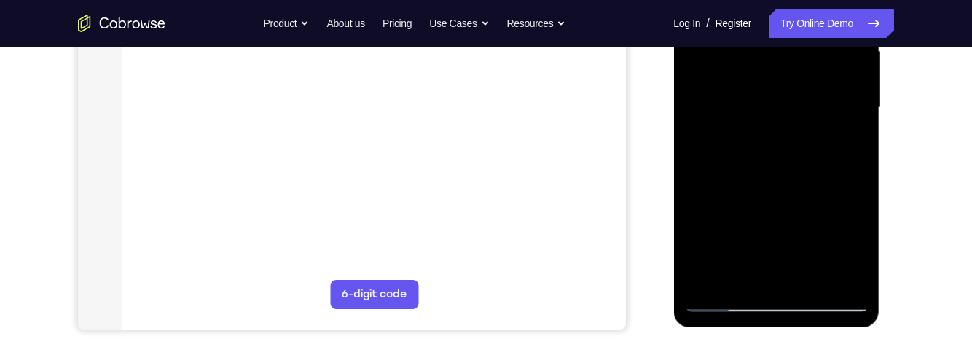
scroll to position [351, 0]
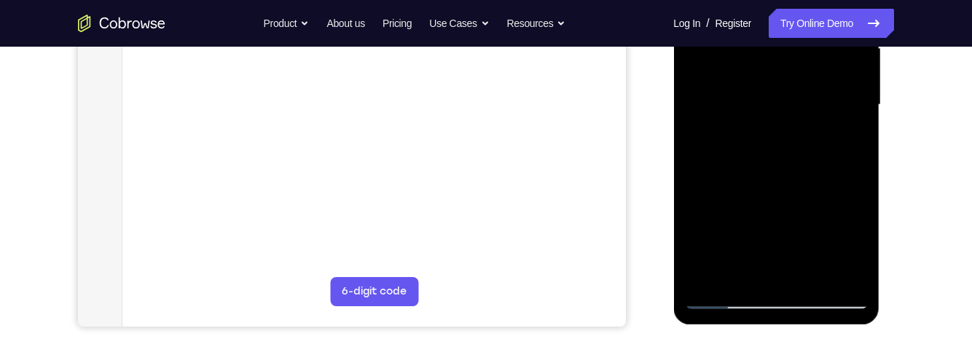
click at [746, 272] on div at bounding box center [776, 105] width 184 height 408
click at [734, 281] on div at bounding box center [776, 105] width 184 height 408
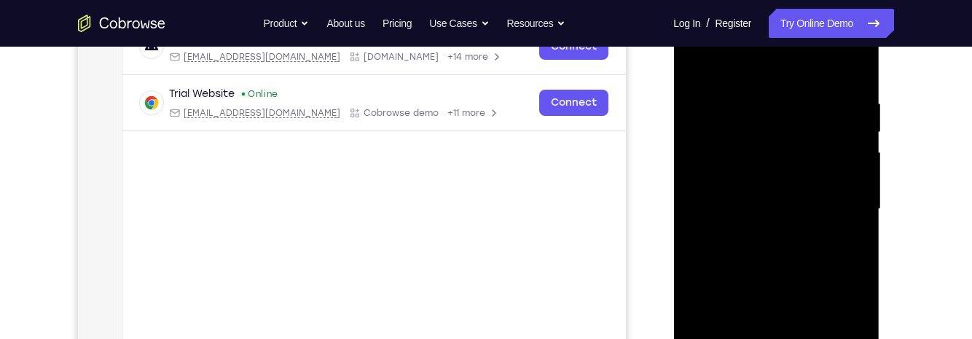
scroll to position [237, 0]
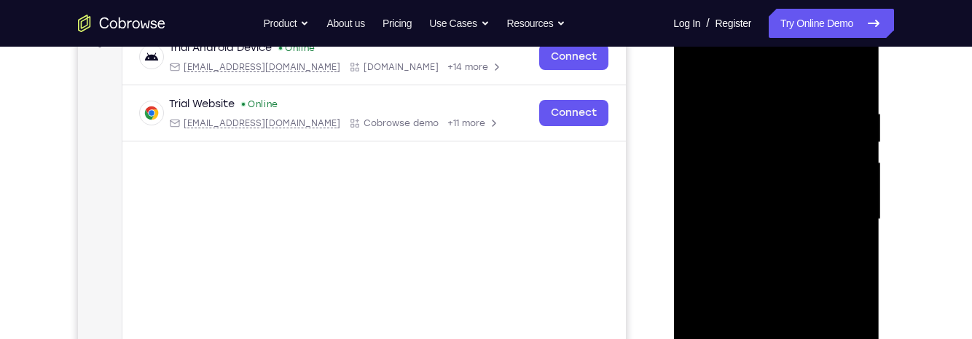
click at [711, 50] on div at bounding box center [776, 219] width 184 height 408
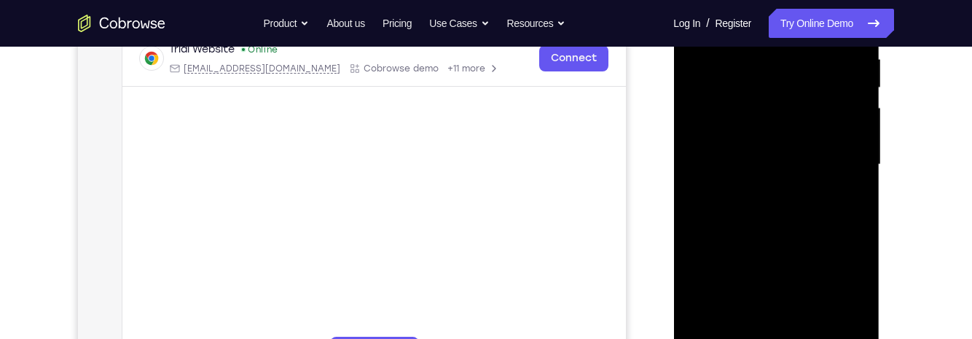
scroll to position [292, 0]
click at [729, 275] on div at bounding box center [776, 164] width 184 height 408
click at [809, 171] on div at bounding box center [776, 164] width 184 height 408
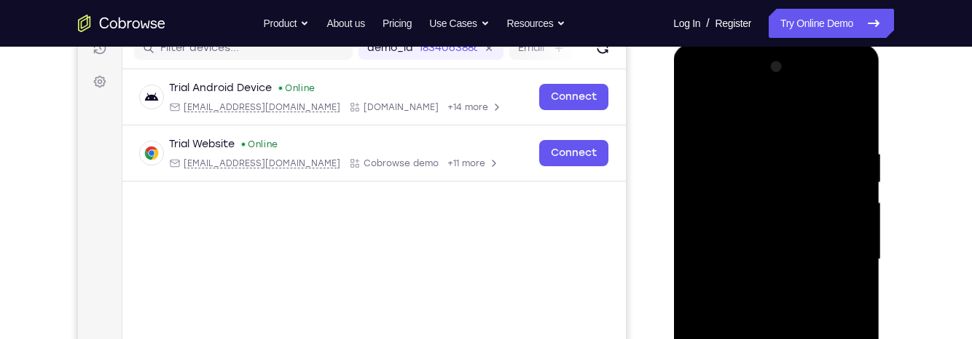
scroll to position [192, 0]
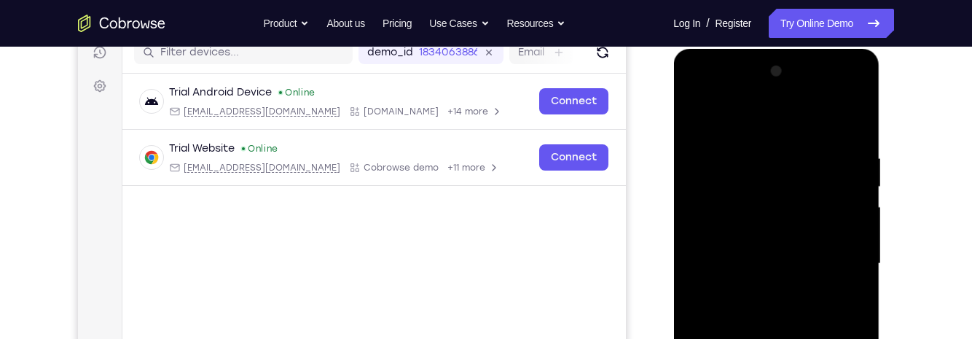
click at [686, 93] on div at bounding box center [776, 264] width 184 height 408
click at [782, 265] on div at bounding box center [776, 264] width 184 height 408
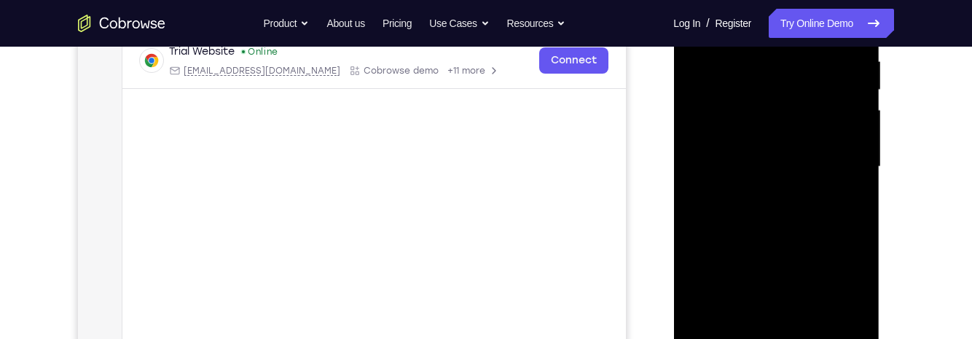
scroll to position [302, 0]
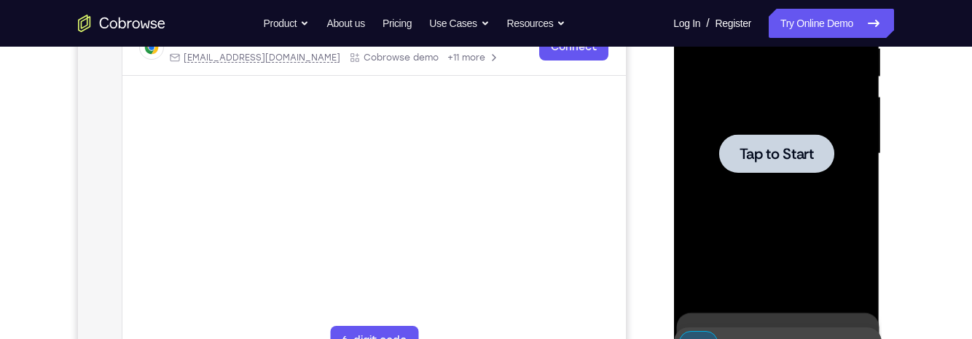
click at [817, 157] on div at bounding box center [776, 153] width 115 height 39
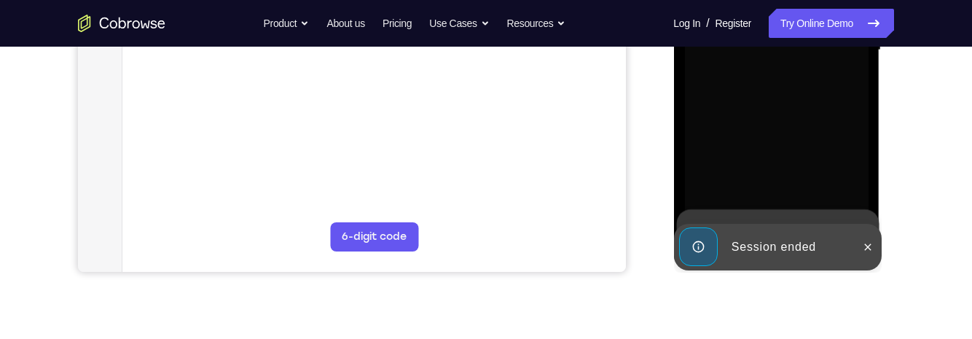
scroll to position [413, 0]
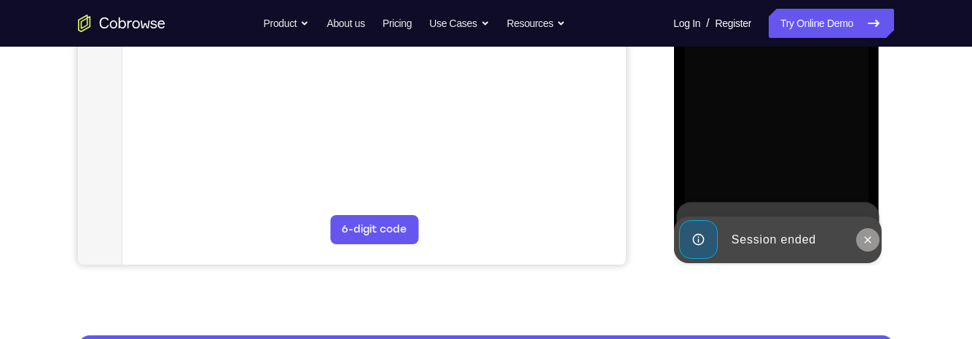
click at [871, 235] on icon at bounding box center [867, 240] width 12 height 12
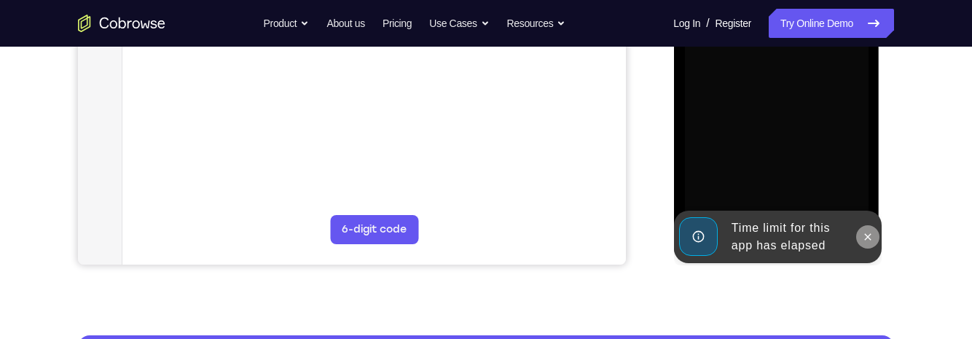
click at [867, 238] on icon at bounding box center [867, 236] width 7 height 7
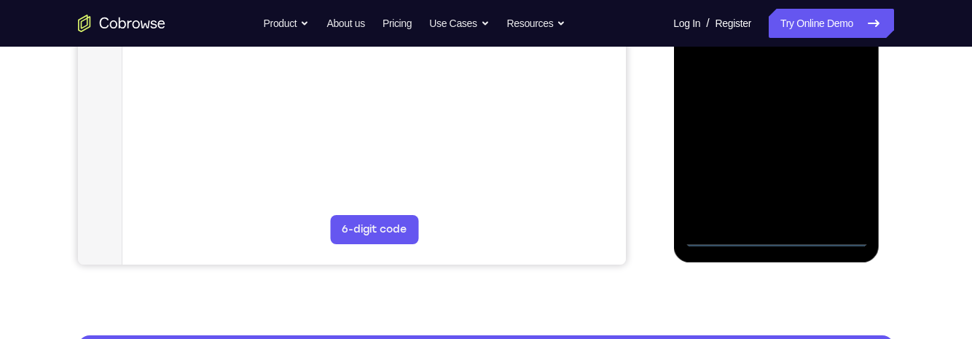
click at [777, 238] on div at bounding box center [776, 43] width 184 height 408
click at [852, 165] on div at bounding box center [776, 43] width 184 height 408
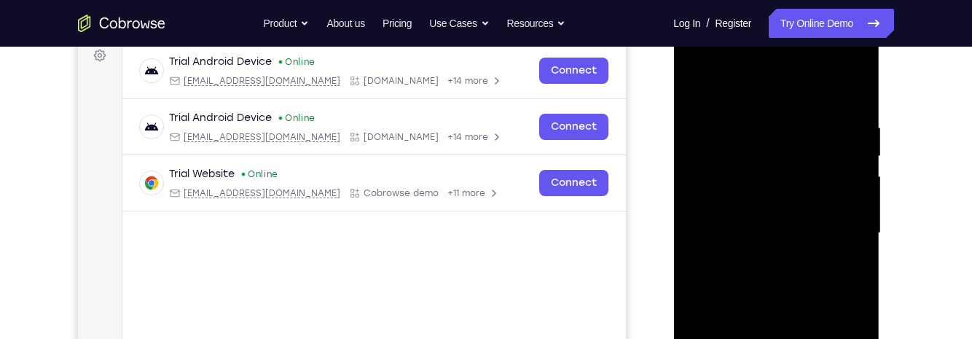
scroll to position [220, 0]
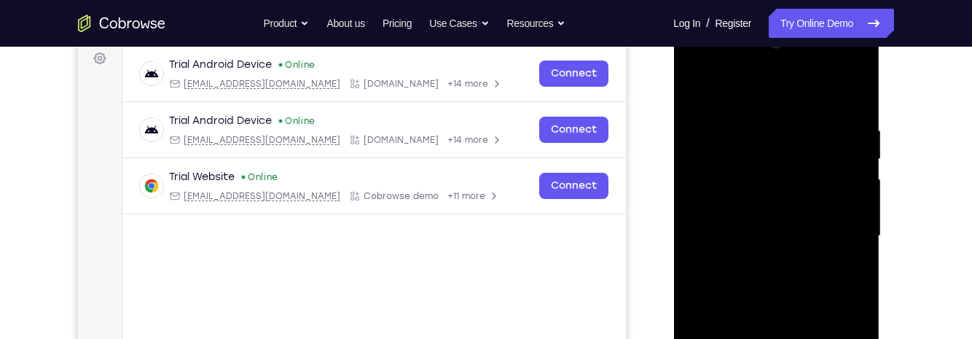
click at [697, 52] on div at bounding box center [776, 236] width 184 height 408
click at [703, 68] on div at bounding box center [776, 236] width 184 height 408
click at [831, 227] on div at bounding box center [776, 236] width 184 height 408
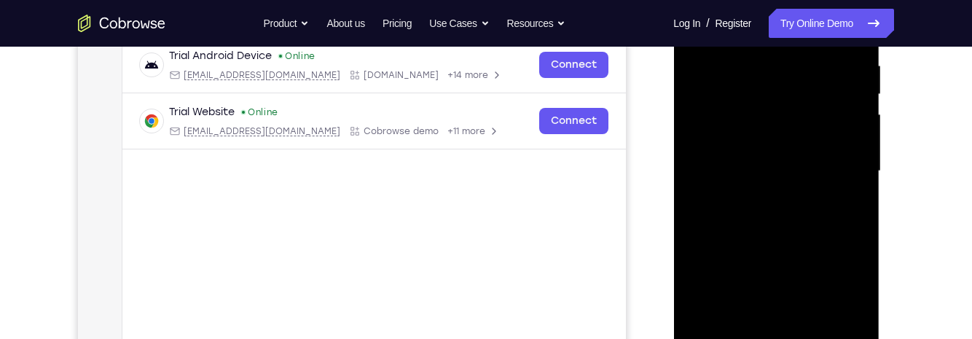
scroll to position [289, 0]
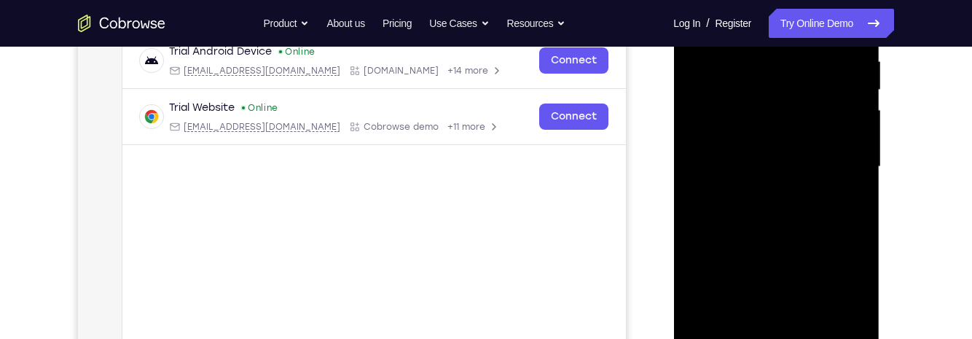
click at [769, 200] on div at bounding box center [776, 167] width 184 height 408
click at [750, 160] on div at bounding box center [776, 167] width 184 height 408
click at [793, 141] on div at bounding box center [776, 167] width 184 height 408
click at [815, 165] on div at bounding box center [776, 167] width 184 height 408
click at [770, 210] on div at bounding box center [776, 167] width 184 height 408
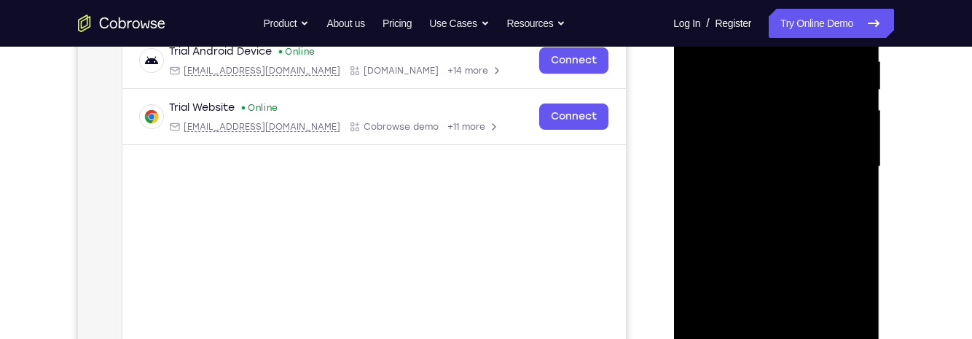
click at [770, 219] on div at bounding box center [776, 167] width 184 height 408
click at [774, 209] on div at bounding box center [776, 167] width 184 height 408
click at [772, 148] on div at bounding box center [776, 167] width 184 height 408
click at [796, 137] on div at bounding box center [776, 167] width 184 height 408
click at [864, 302] on div at bounding box center [776, 167] width 184 height 408
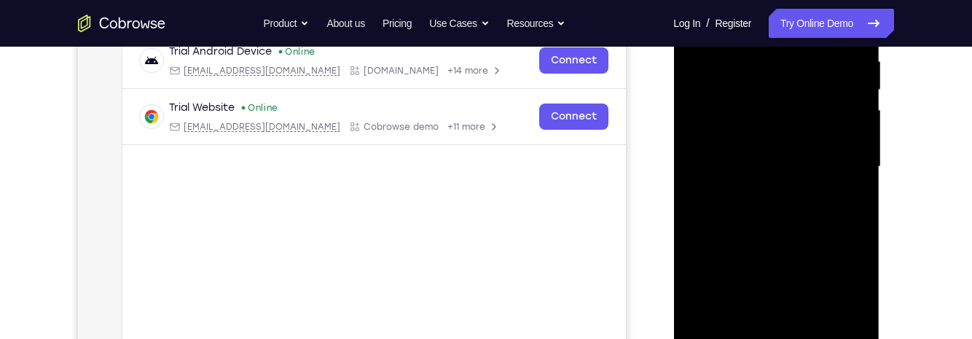
click at [854, 310] on div at bounding box center [776, 167] width 184 height 408
click at [857, 315] on div at bounding box center [776, 167] width 184 height 408
click at [856, 314] on div at bounding box center [776, 167] width 184 height 408
click at [786, 164] on div at bounding box center [776, 167] width 184 height 408
click at [806, 221] on div at bounding box center [776, 167] width 184 height 408
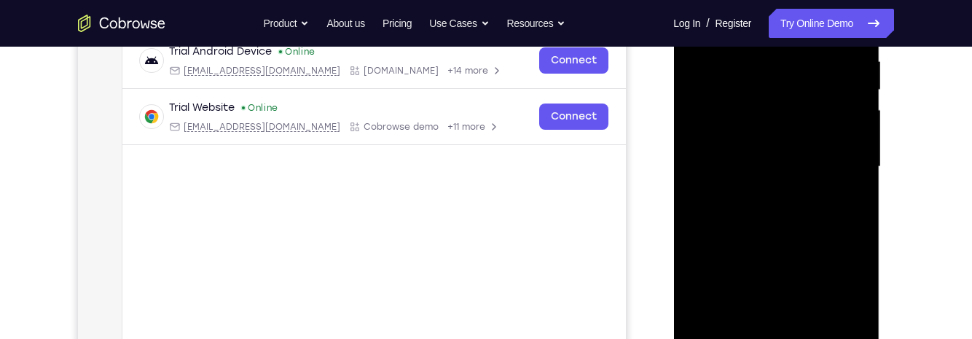
click at [813, 220] on div at bounding box center [776, 167] width 184 height 408
click at [820, 219] on div at bounding box center [776, 167] width 184 height 408
click at [826, 235] on div at bounding box center [776, 167] width 184 height 408
click at [806, 216] on div at bounding box center [776, 167] width 184 height 408
click at [789, 185] on div at bounding box center [776, 167] width 184 height 408
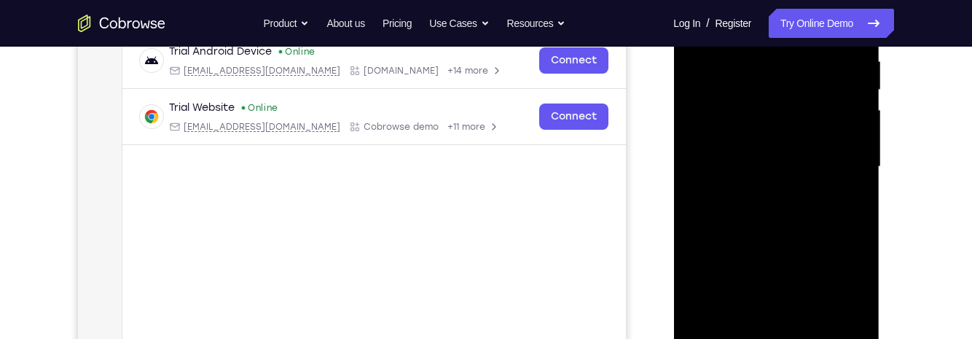
click at [796, 197] on div at bounding box center [776, 167] width 184 height 408
click at [787, 181] on div at bounding box center [776, 167] width 184 height 408
click at [805, 163] on div at bounding box center [776, 167] width 184 height 408
click at [790, 201] on div at bounding box center [776, 167] width 184 height 408
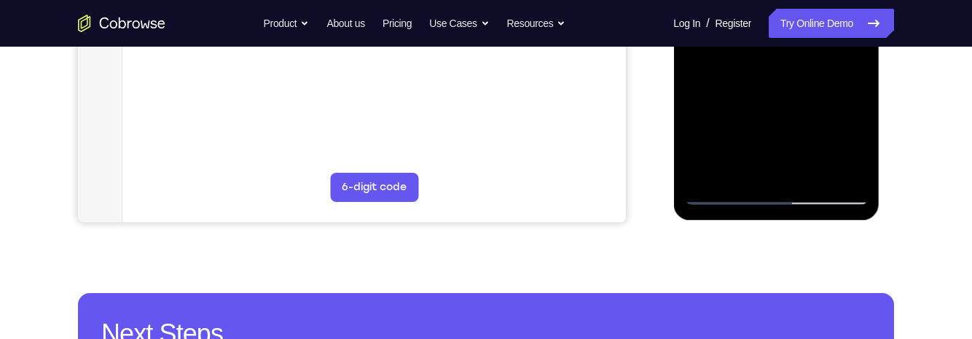
scroll to position [458, 0]
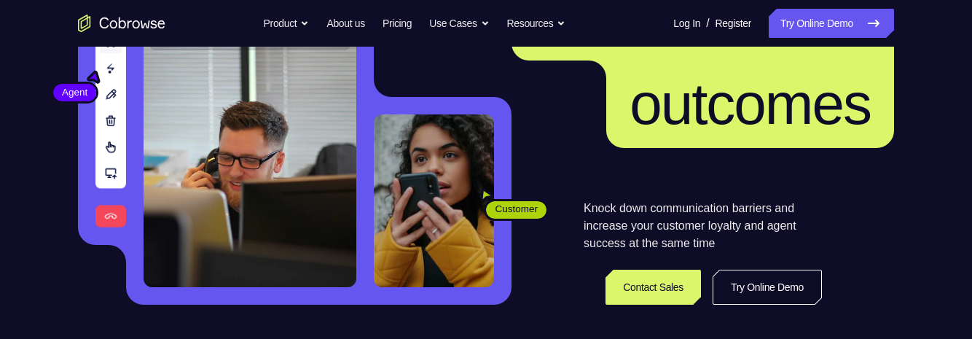
scroll to position [191, 0]
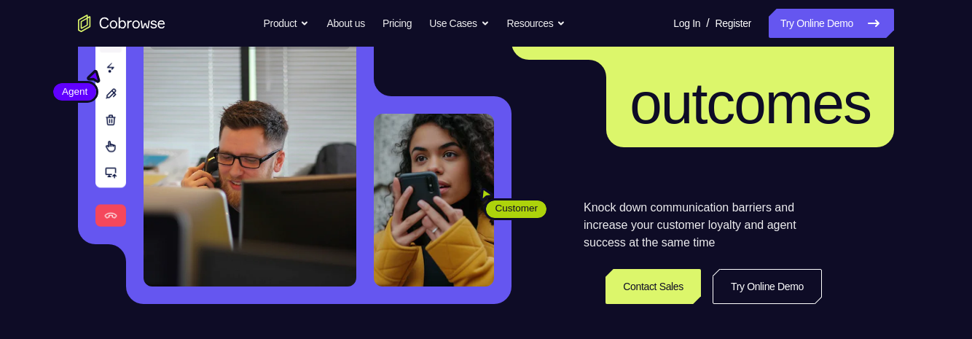
click at [798, 316] on header "Better communication creates better outcomes Customer Agent Agent Knock down co…" at bounding box center [486, 100] width 933 height 489
click at [787, 290] on link "Try Online Demo" at bounding box center [767, 286] width 109 height 35
click at [791, 286] on link "Try Online Demo" at bounding box center [767, 286] width 109 height 35
click at [794, 288] on link "Try Online Demo" at bounding box center [767, 286] width 109 height 35
